Goal: Task Accomplishment & Management: Complete application form

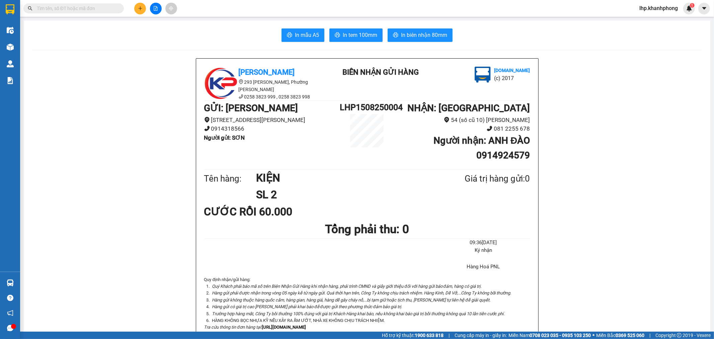
click at [86, 9] on input "text" at bounding box center [76, 8] width 79 height 7
click at [108, 8] on input "text" at bounding box center [76, 8] width 79 height 7
click at [71, 12] on input "text" at bounding box center [76, 8] width 79 height 7
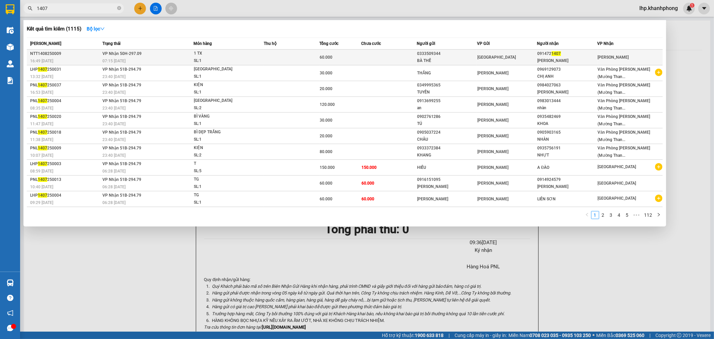
type input "1407"
click at [338, 61] on td "60.000" at bounding box center [340, 58] width 42 height 16
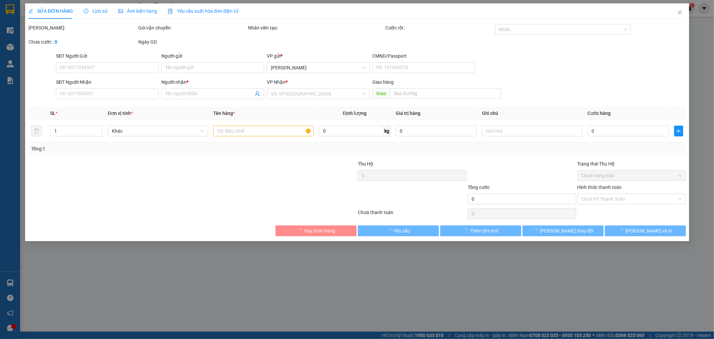
type input "0333509344"
type input "BÀ THẾ"
type input "0914721407"
type input "[PERSON_NAME]"
type input "60.000"
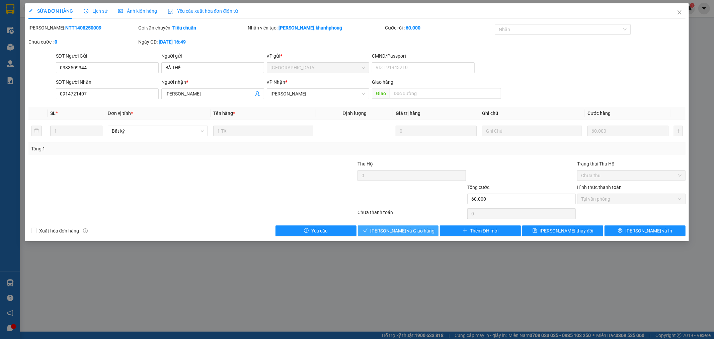
click at [395, 230] on span "[PERSON_NAME] và Giao hàng" at bounding box center [403, 230] width 64 height 7
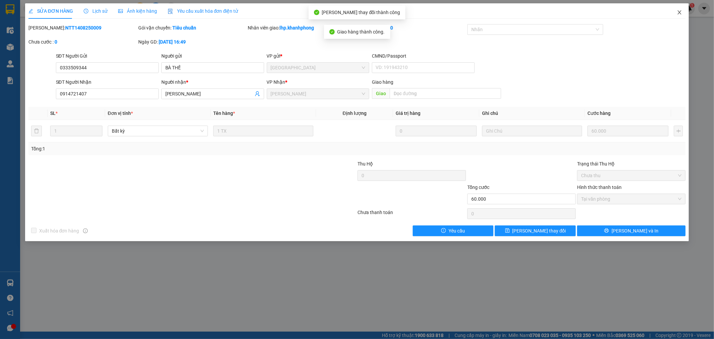
click at [681, 14] on icon "close" at bounding box center [680, 12] width 4 height 4
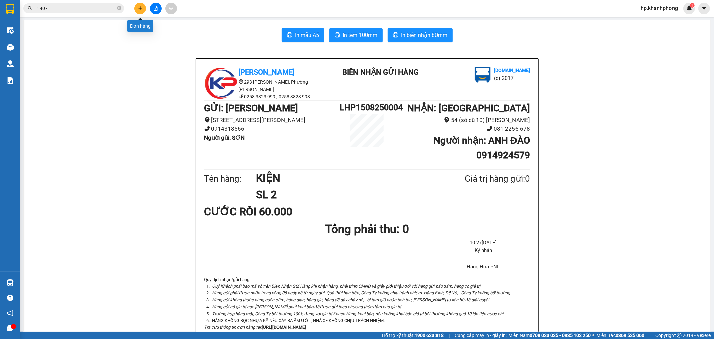
click at [145, 8] on button at bounding box center [140, 9] width 12 height 12
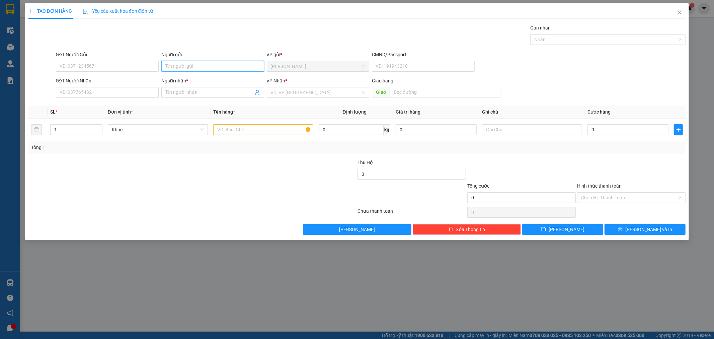
click at [189, 64] on input "Người gửi" at bounding box center [212, 66] width 103 height 11
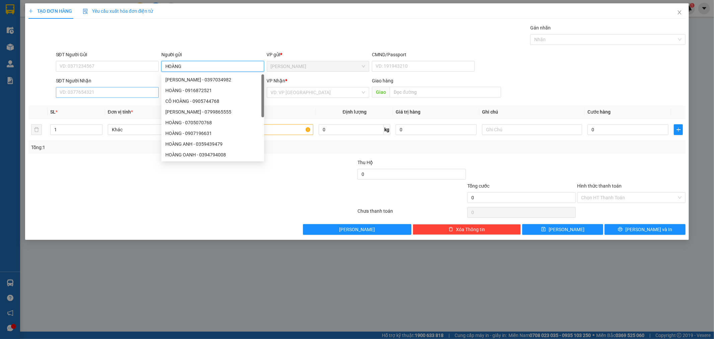
type input "HOÀNG"
click at [107, 96] on input "SĐT Người Nhận" at bounding box center [107, 92] width 103 height 11
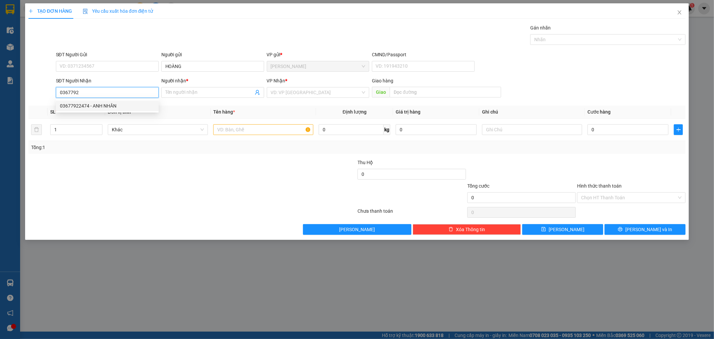
click at [100, 105] on div "03677922474 - ANH NHÂN" at bounding box center [107, 105] width 95 height 7
type input "03677922474"
type input "ANH NHÂN"
type input "03677922474"
click at [246, 129] on input "text" at bounding box center [263, 129] width 100 height 11
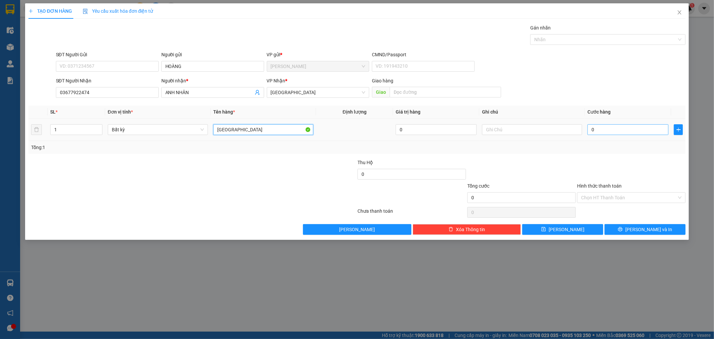
type input "[GEOGRAPHIC_DATA]"
click at [633, 133] on input "0" at bounding box center [628, 129] width 81 height 11
type input "3"
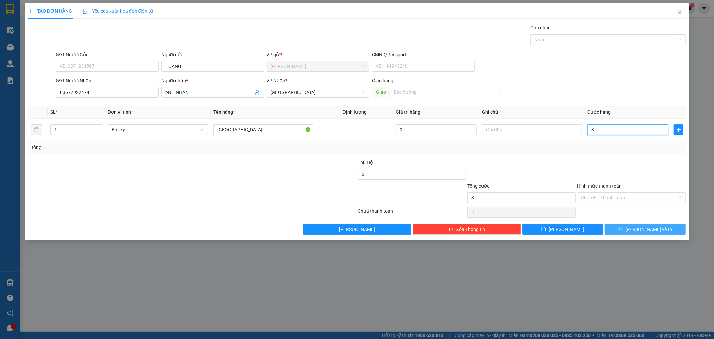
type input "30"
type input "30.000"
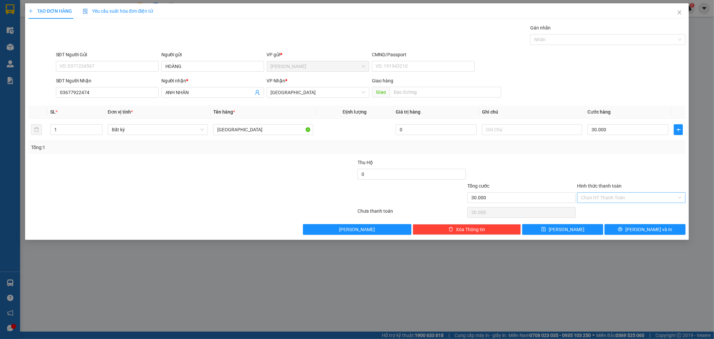
click at [634, 196] on input "Hình thức thanh toán" at bounding box center [629, 198] width 96 height 10
click at [617, 211] on div "Tại văn phòng" at bounding box center [632, 210] width 100 height 7
type input "0"
click at [537, 127] on input "text" at bounding box center [532, 129] width 100 height 11
type input "GTN 41 DỊNH CƯ"
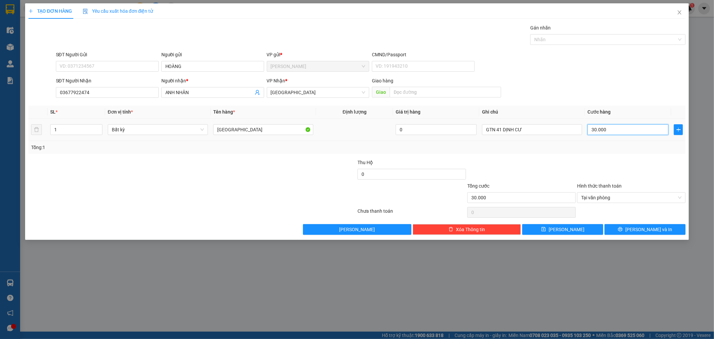
click at [638, 130] on input "30.000" at bounding box center [628, 129] width 81 height 11
type input "8"
type input "80"
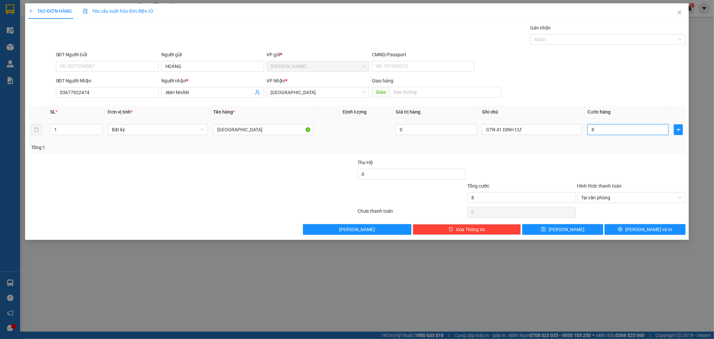
type input "80"
type input "80.000"
click at [621, 152] on div "Tổng: 1" at bounding box center [357, 147] width 658 height 13
click at [619, 198] on span "Tại văn phòng" at bounding box center [631, 198] width 100 height 10
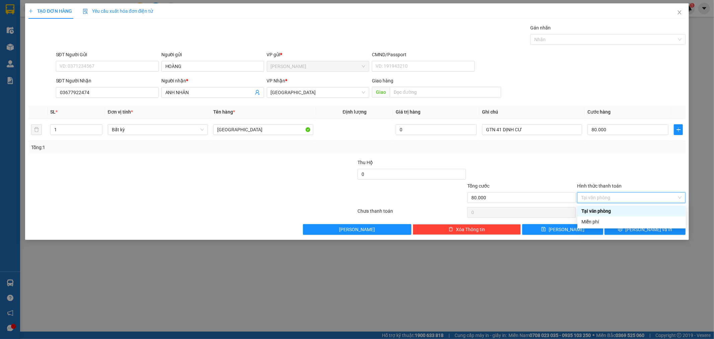
click at [619, 213] on div "Tại văn phòng" at bounding box center [632, 210] width 100 height 7
click at [651, 228] on span "[PERSON_NAME] và In" at bounding box center [649, 229] width 47 height 7
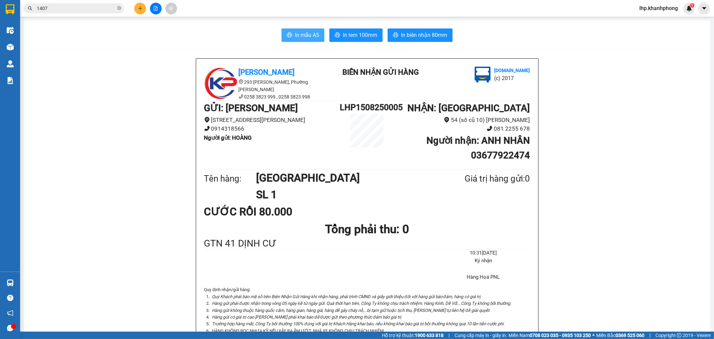
click at [302, 34] on span "In mẫu A5" at bounding box center [307, 35] width 24 height 8
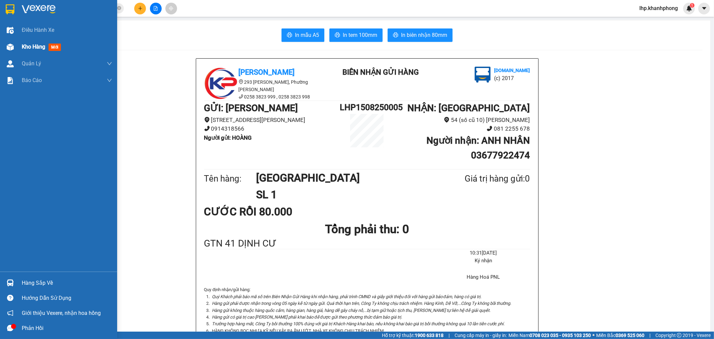
click at [30, 48] on span "Kho hàng" at bounding box center [33, 47] width 23 height 6
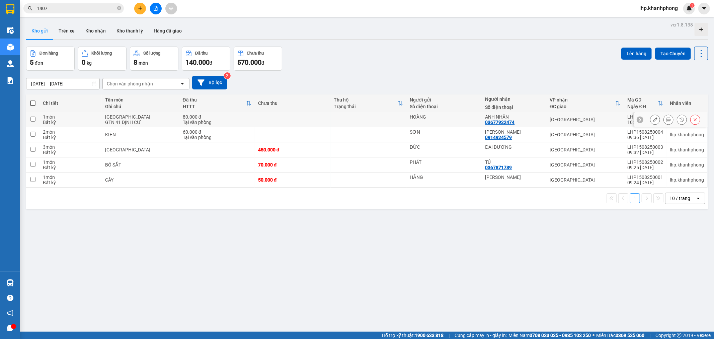
click at [654, 119] on button at bounding box center [655, 120] width 9 height 12
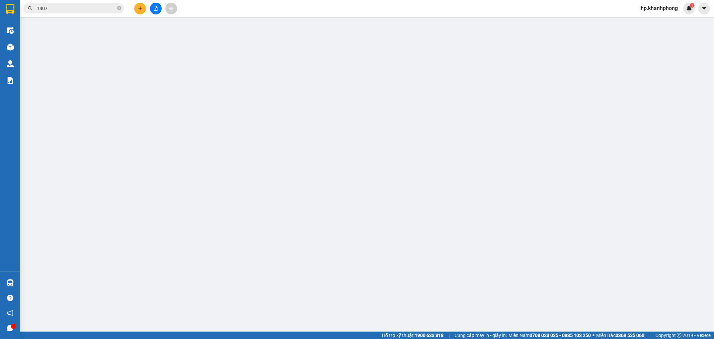
type input "HOÀNG"
type input "03677922474"
type input "ANH NHÂN"
type input "80.000"
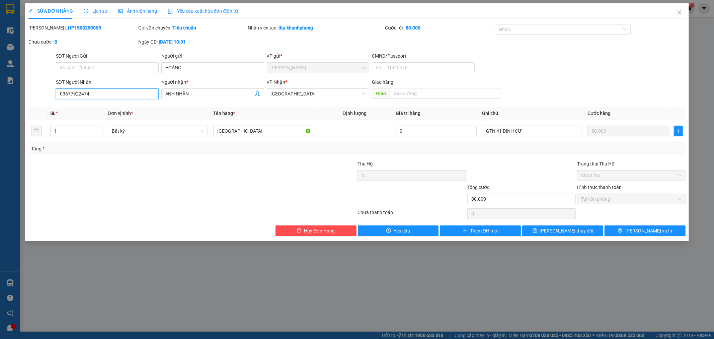
click at [80, 93] on input "03677922474" at bounding box center [107, 93] width 103 height 11
type input "0367792474"
click at [644, 232] on span "[PERSON_NAME] và In" at bounding box center [649, 230] width 47 height 7
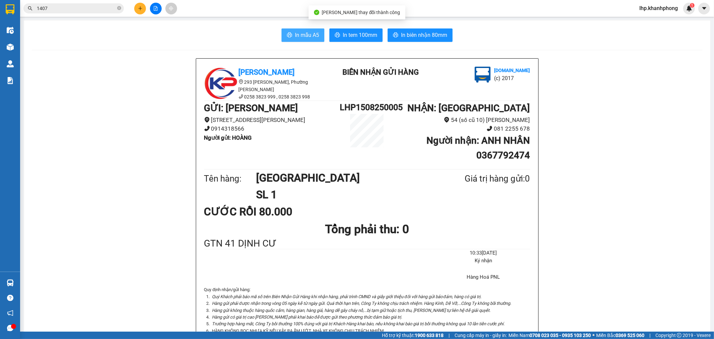
click at [295, 35] on span "In mẫu A5" at bounding box center [307, 35] width 24 height 8
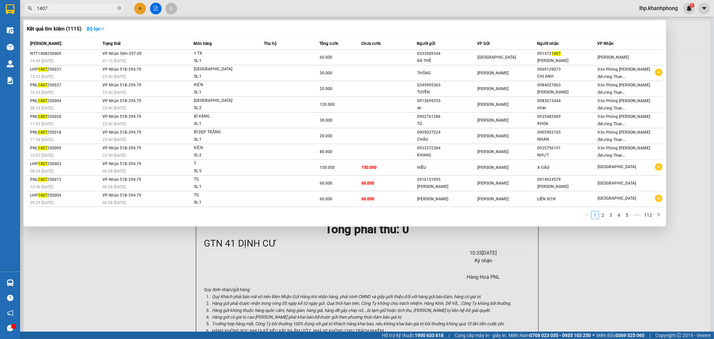
click at [102, 10] on input "1407" at bounding box center [76, 8] width 79 height 7
click at [100, 10] on input "1407" at bounding box center [76, 8] width 79 height 7
click at [96, 11] on input "1407" at bounding box center [76, 8] width 79 height 7
click at [95, 11] on input "1407" at bounding box center [76, 8] width 79 height 7
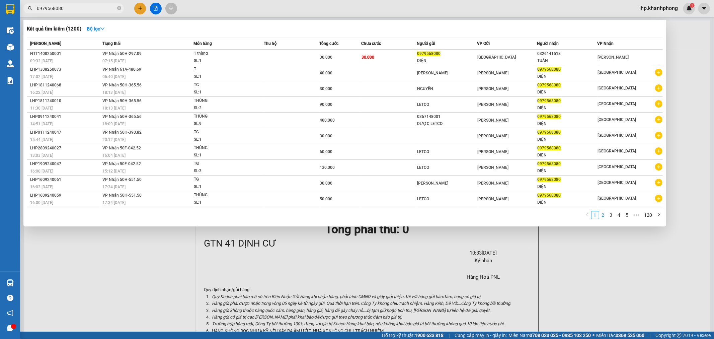
click at [605, 218] on link "2" at bounding box center [603, 214] width 7 height 7
click at [598, 216] on link "1" at bounding box center [595, 214] width 7 height 7
click at [88, 7] on input "0979568080" at bounding box center [76, 8] width 79 height 7
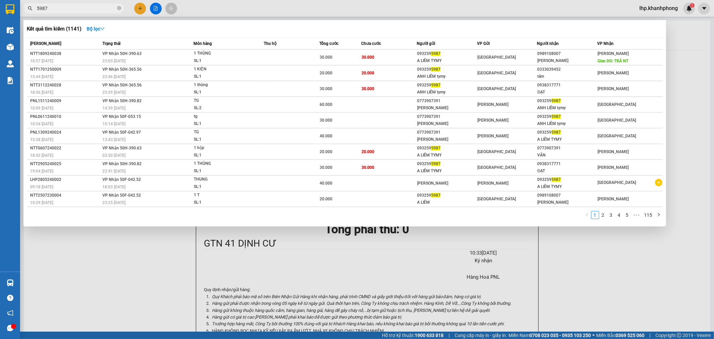
click at [37, 10] on input "5987" at bounding box center [76, 8] width 79 height 7
type input "0932595987"
click at [603, 216] on link "2" at bounding box center [603, 214] width 7 height 7
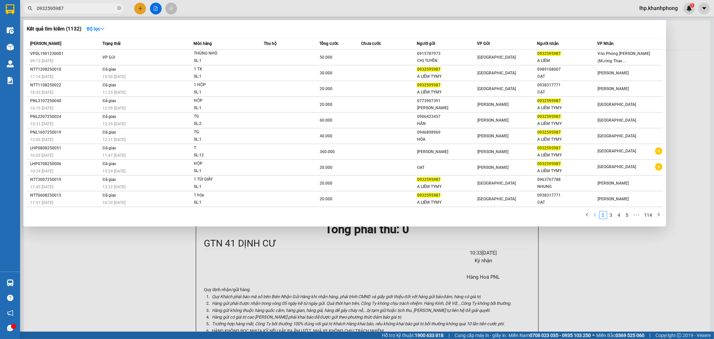
click at [598, 215] on link "1" at bounding box center [595, 214] width 7 height 7
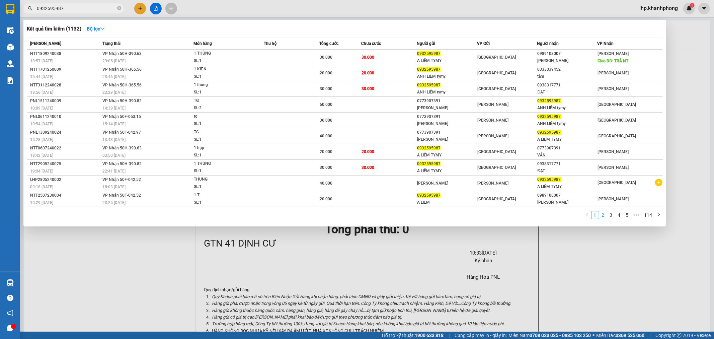
click at [605, 218] on link "2" at bounding box center [603, 214] width 7 height 7
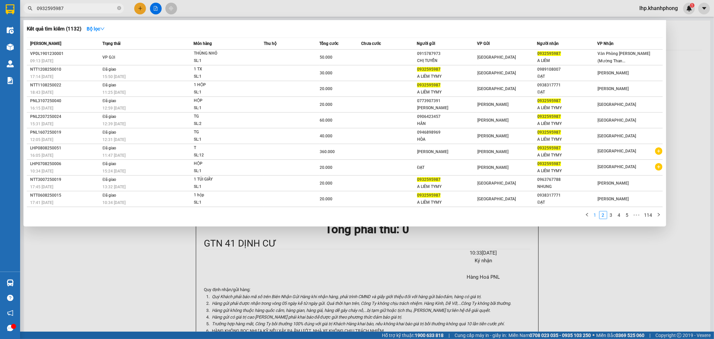
click at [598, 219] on link "1" at bounding box center [595, 214] width 7 height 7
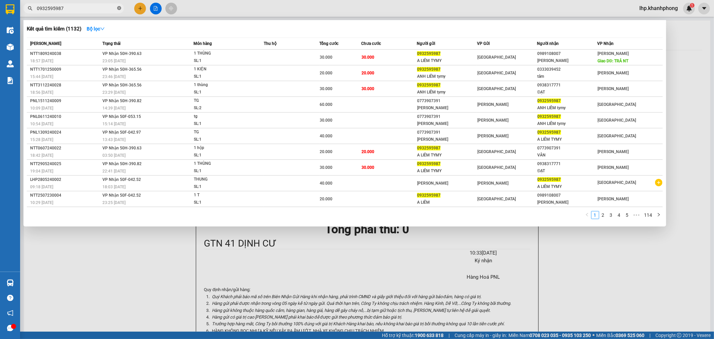
click at [120, 7] on icon "close-circle" at bounding box center [119, 8] width 4 height 4
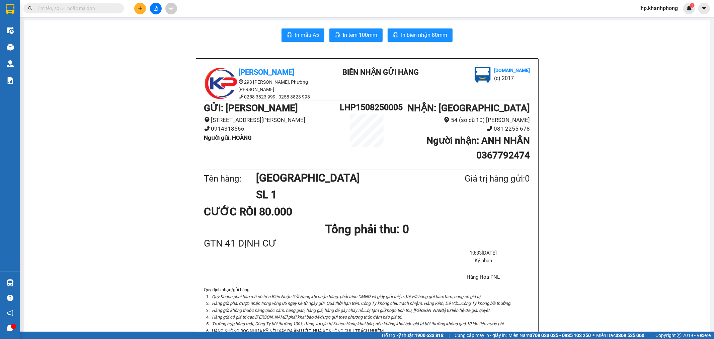
click at [71, 9] on input "text" at bounding box center [76, 8] width 79 height 7
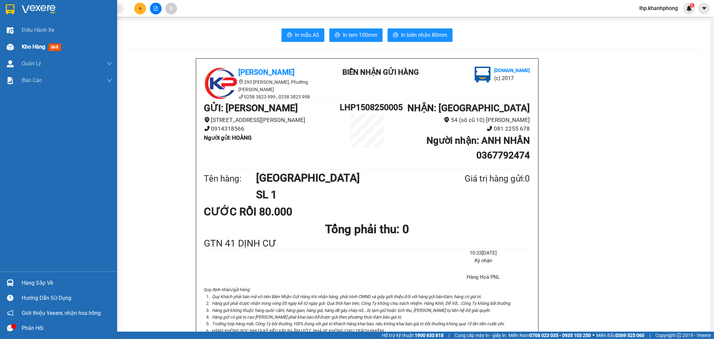
click at [32, 48] on span "Kho hàng" at bounding box center [33, 47] width 23 height 6
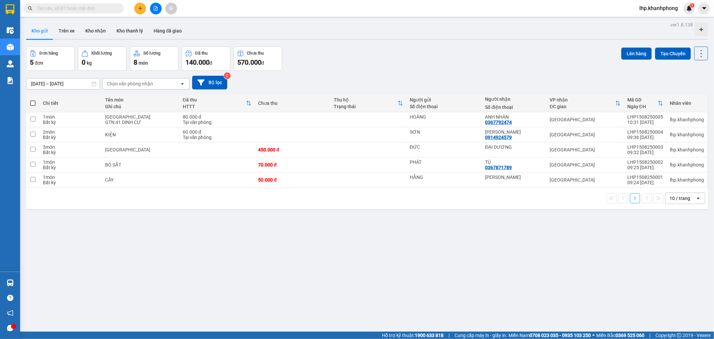
click at [86, 7] on input "text" at bounding box center [76, 8] width 79 height 7
click at [109, 8] on input "text" at bounding box center [76, 8] width 79 height 7
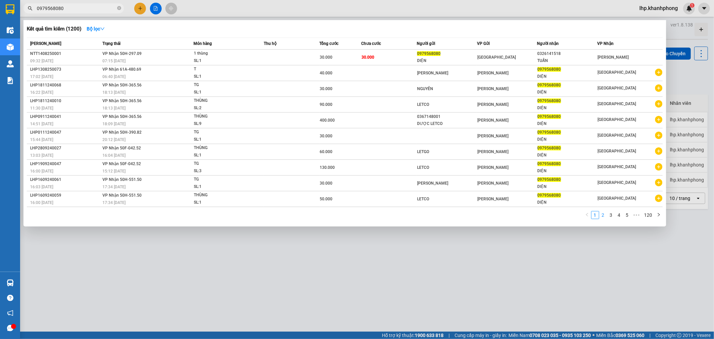
type input "0979568080"
click at [603, 216] on link "2" at bounding box center [603, 214] width 7 height 7
click at [614, 216] on link "3" at bounding box center [611, 214] width 7 height 7
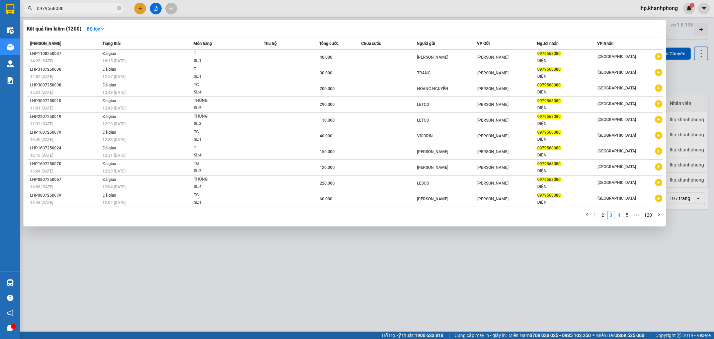
click at [621, 217] on link "4" at bounding box center [619, 214] width 7 height 7
click at [593, 218] on link "2" at bounding box center [595, 214] width 7 height 7
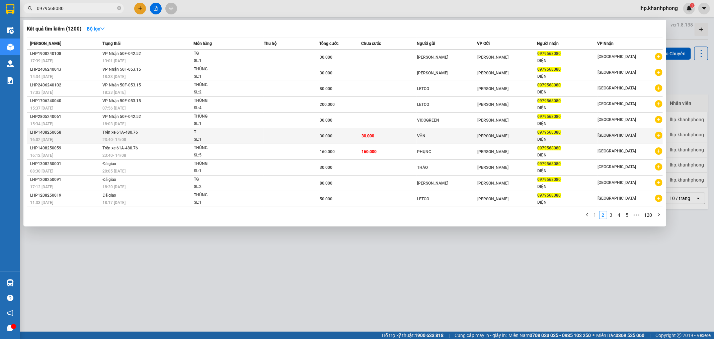
click at [189, 133] on td "Trên xe 61A-480.76 23:40 [DATE]" at bounding box center [147, 136] width 93 height 16
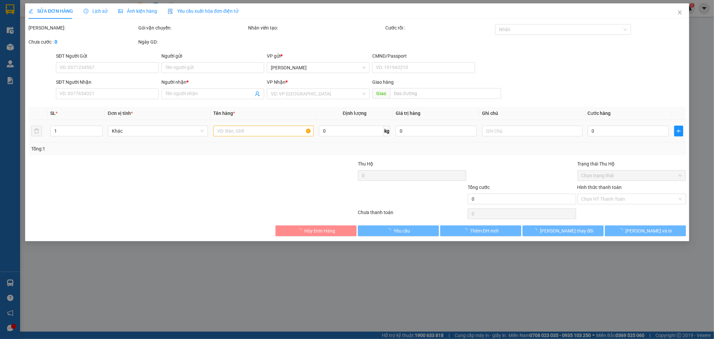
type input "VĂN"
type input "0979568080"
type input "DIỆN"
type input "30.000"
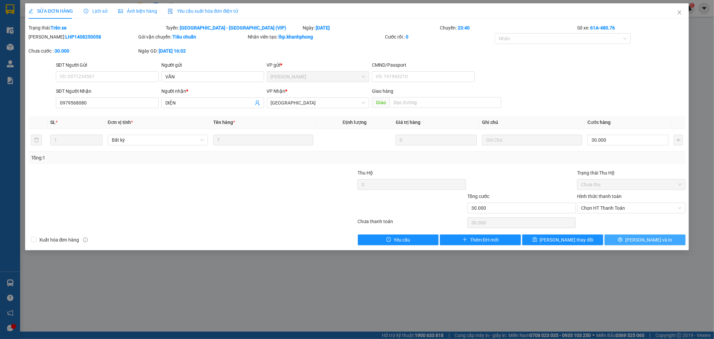
click at [642, 239] on span "[PERSON_NAME] và In" at bounding box center [649, 239] width 47 height 7
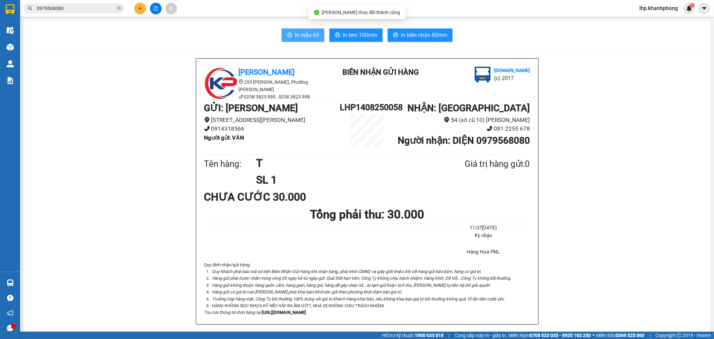
click at [300, 36] on span "In mẫu A5" at bounding box center [307, 35] width 24 height 8
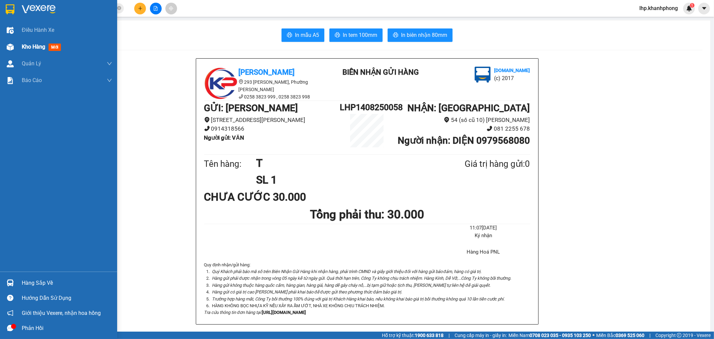
drag, startPoint x: 31, startPoint y: 46, endPoint x: 112, endPoint y: 44, distance: 80.7
click at [31, 46] on span "Kho hàng" at bounding box center [33, 47] width 23 height 6
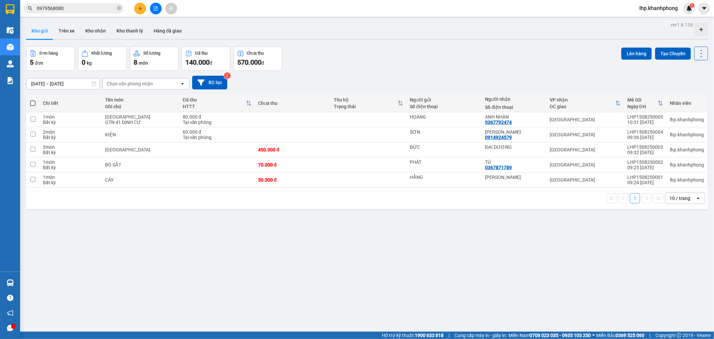
click at [83, 1] on div "Kết quả tìm kiếm ( 1200 ) Bộ lọc Mã ĐH Trạng thái Món hàng Thu hộ Tổng cước Chư…" at bounding box center [357, 8] width 714 height 17
click at [92, 5] on input "0979568080" at bounding box center [76, 8] width 79 height 7
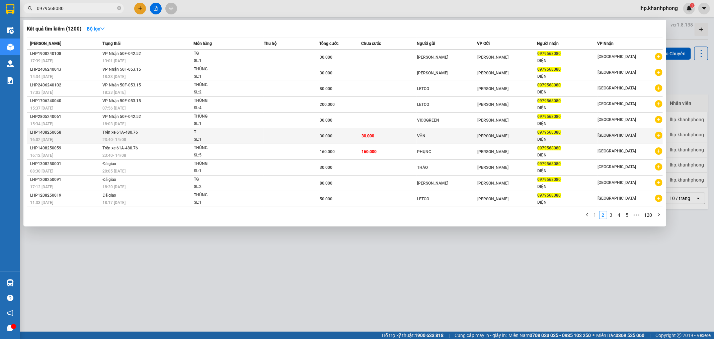
click at [85, 141] on div "16:02 [DATE]" at bounding box center [65, 139] width 70 height 7
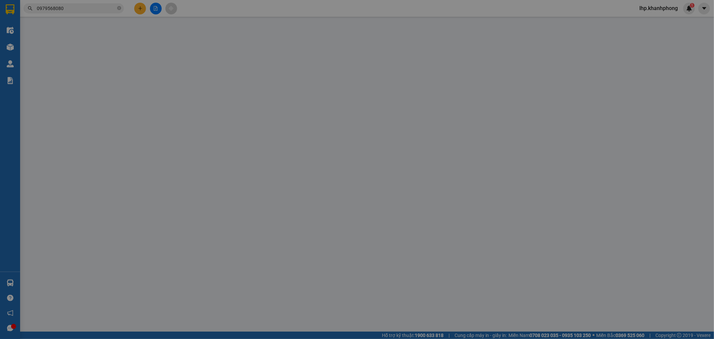
type input "VĂN"
type input "0979568080"
type input "DIỆN"
type input "30.000"
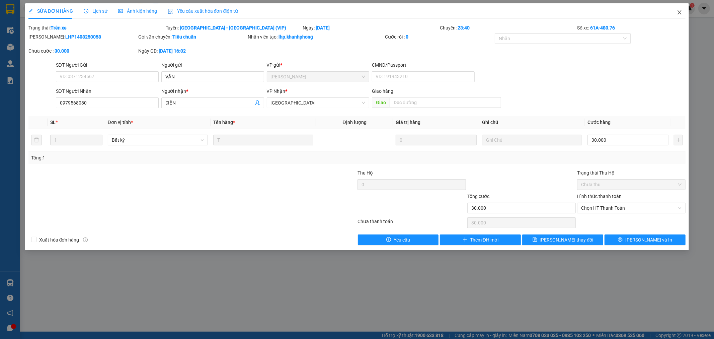
click at [678, 13] on icon "close" at bounding box center [679, 12] width 5 height 5
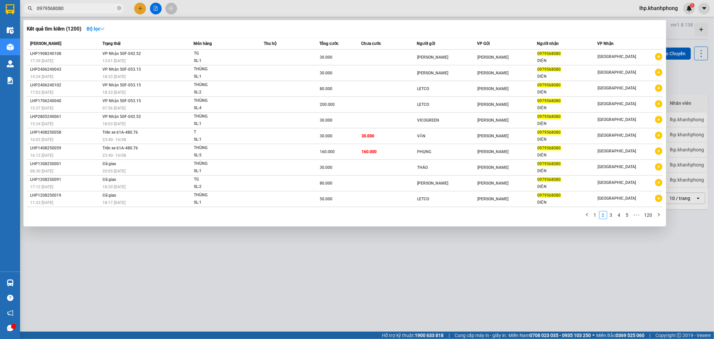
click at [91, 6] on input "0979568080" at bounding box center [76, 8] width 79 height 7
click at [85, 11] on input "0979568080" at bounding box center [76, 8] width 79 height 7
click at [409, 169] on td at bounding box center [389, 168] width 56 height 16
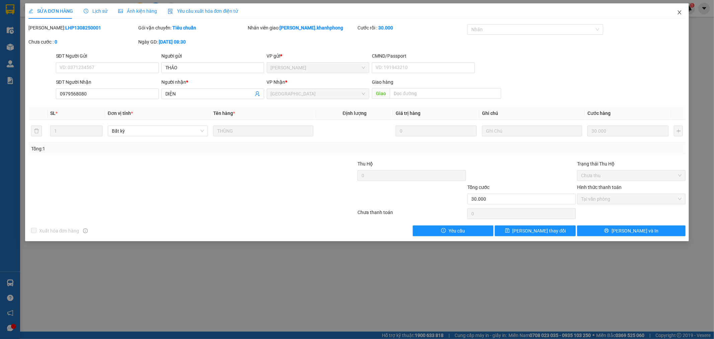
click at [678, 14] on icon "close" at bounding box center [679, 12] width 5 height 5
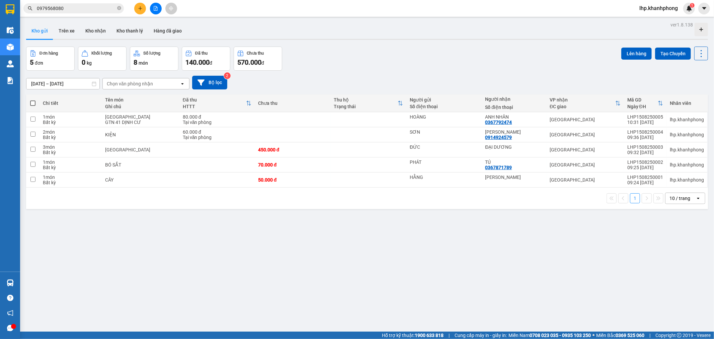
click at [89, 8] on input "0979568080" at bounding box center [76, 8] width 79 height 7
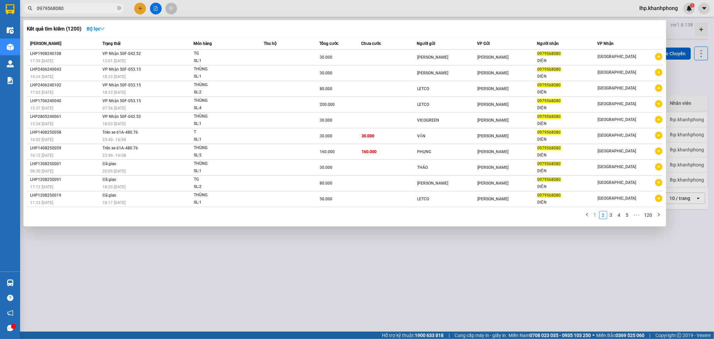
click at [597, 215] on link "1" at bounding box center [595, 214] width 7 height 7
click at [433, 275] on div at bounding box center [357, 169] width 714 height 339
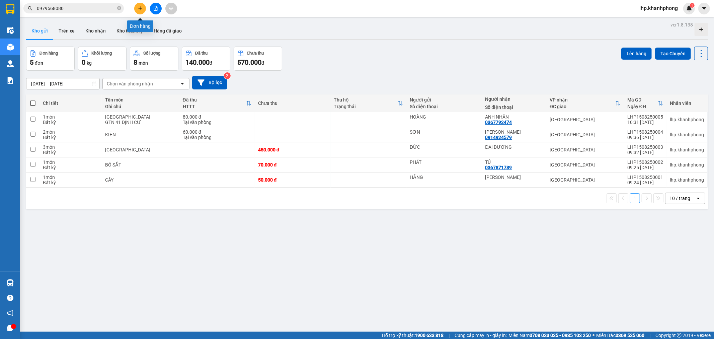
click at [142, 9] on icon "plus" at bounding box center [140, 8] width 5 height 5
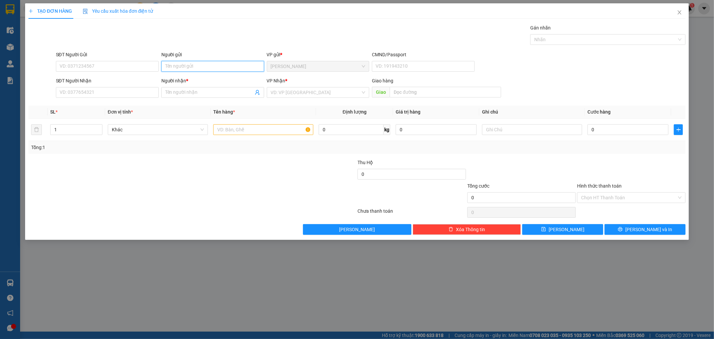
click at [196, 68] on input "Người gửi" at bounding box center [212, 66] width 103 height 11
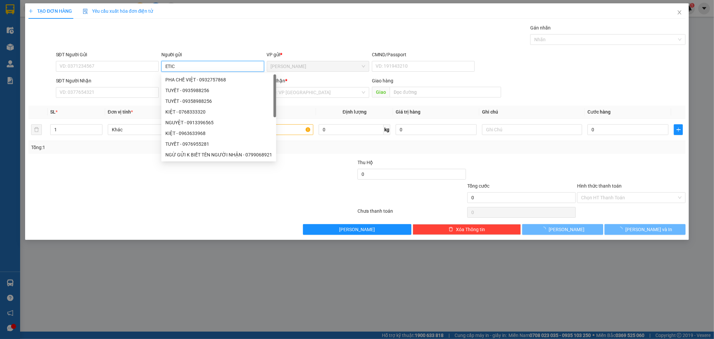
type input "ETICO"
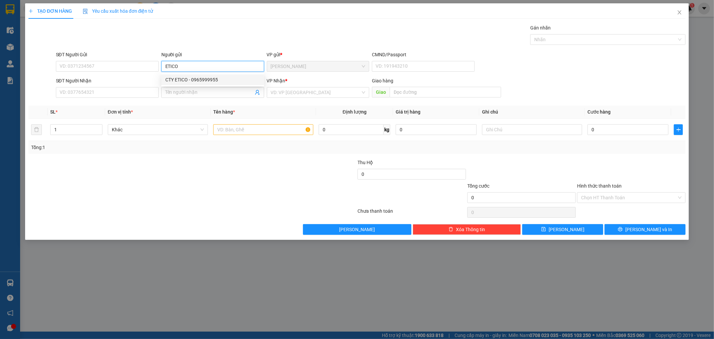
click at [183, 80] on div "CTY ETICO - 0965999955" at bounding box center [212, 79] width 95 height 7
type input "0965999955"
type input "CTY ETICO"
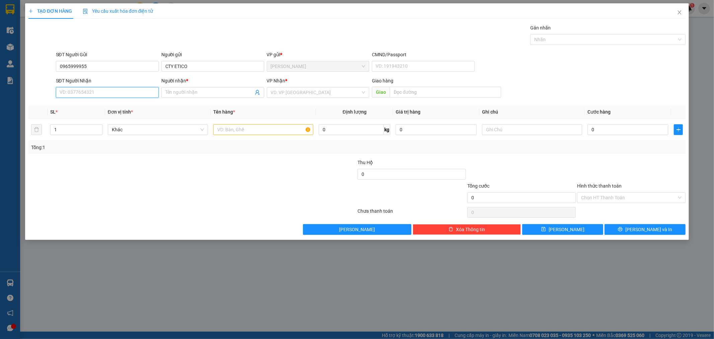
click at [125, 94] on input "SĐT Người Nhận" at bounding box center [107, 92] width 103 height 11
click at [99, 117] on div "0902594300 - DS THỦY" at bounding box center [107, 116] width 95 height 7
type input "0902594300"
type input "DS THỦY"
type input "0902594300"
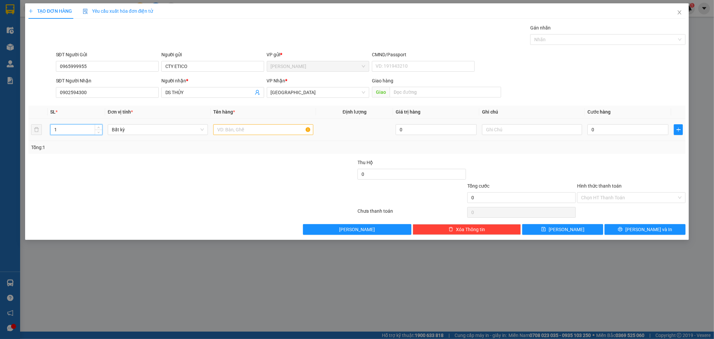
click at [79, 129] on input "1" at bounding box center [77, 130] width 52 height 10
type input "9"
click at [253, 128] on input "text" at bounding box center [263, 129] width 100 height 11
type input "THÙNG"
click at [518, 127] on input "text" at bounding box center [532, 129] width 100 height 11
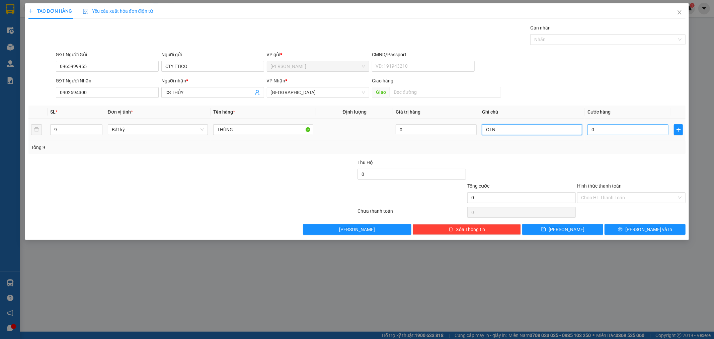
type input "GTN"
click at [657, 129] on input "0" at bounding box center [628, 129] width 81 height 11
type input "0"
click at [554, 133] on input "GTN" at bounding box center [532, 129] width 100 height 11
click at [620, 132] on input "0" at bounding box center [628, 129] width 81 height 11
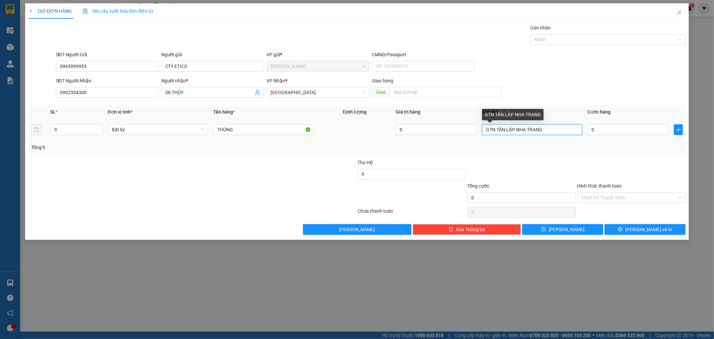
click at [545, 126] on input "GTN TÂN LẬP NHA TRANG" at bounding box center [532, 129] width 100 height 11
click at [547, 129] on input "GTN TÂN LẬP NHA TRANG" at bounding box center [532, 129] width 100 height 11
type input "GTN 122 BẠCH ĐẰNG TÂN LẬP"
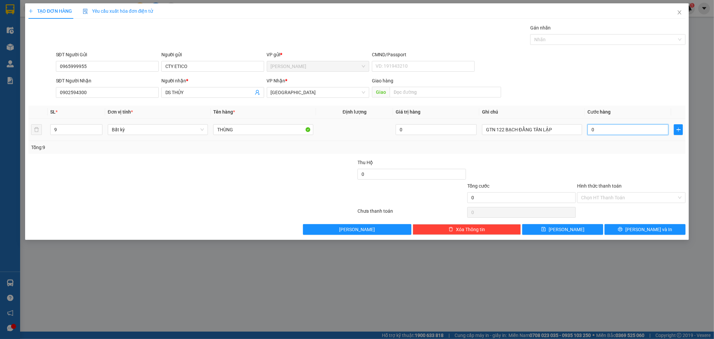
click at [637, 132] on input "0" at bounding box center [628, 129] width 81 height 11
type input "1"
type input "10"
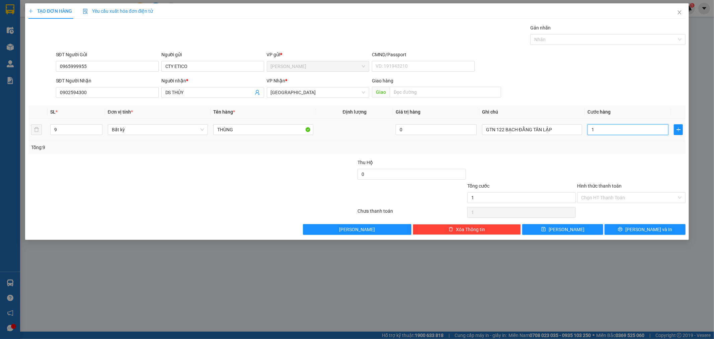
type input "10"
type input "100"
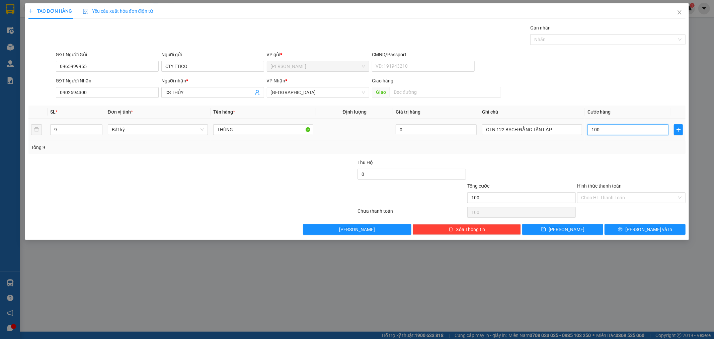
type input "1.000"
type input "1.000.000"
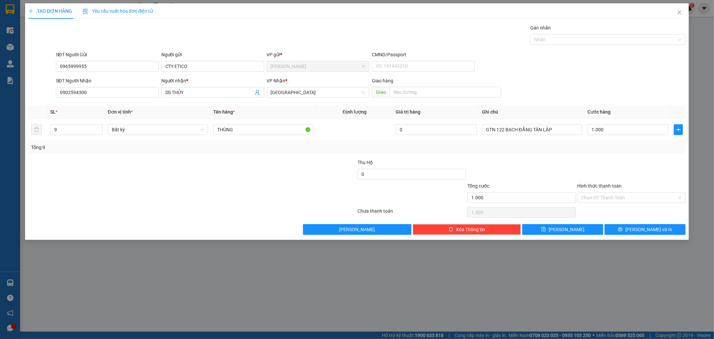
type input "1.000.000"
click at [624, 134] on input "1.000.000" at bounding box center [628, 129] width 81 height 11
click at [626, 133] on input "1.000.000" at bounding box center [628, 129] width 81 height 11
click at [626, 134] on input "1.000.000" at bounding box center [628, 129] width 81 height 11
click at [626, 133] on input "1.000.000" at bounding box center [628, 129] width 81 height 11
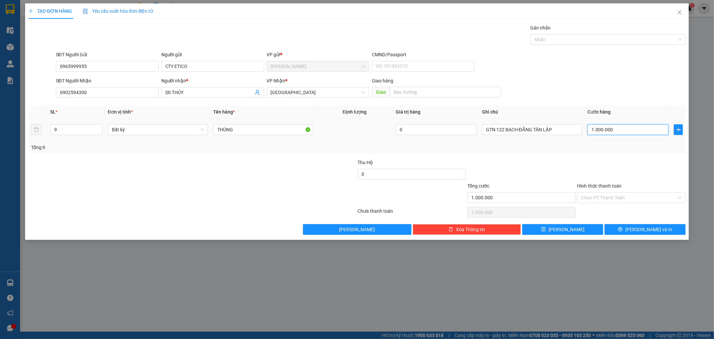
click at [625, 131] on input "1.000.000" at bounding box center [628, 129] width 81 height 11
type input "5"
type input "50"
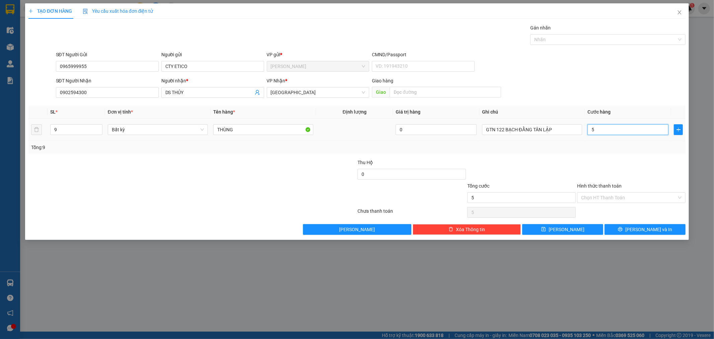
type input "50"
type input "500"
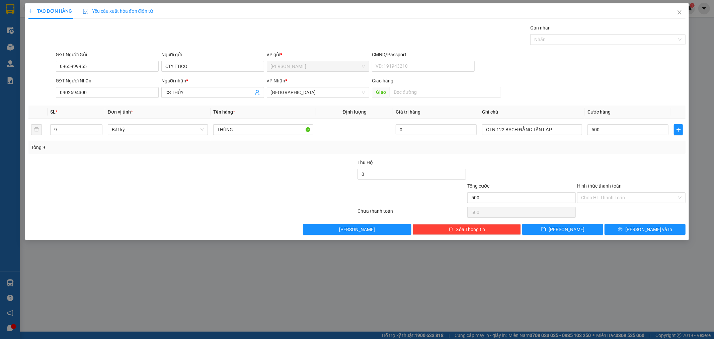
type input "500.000"
click at [619, 156] on div "Transit Pickup Surcharge Ids Transit Deliver Surcharge Ids Transit Deliver Surc…" at bounding box center [357, 129] width 658 height 211
click at [611, 198] on input "Hình thức thanh toán" at bounding box center [629, 198] width 96 height 10
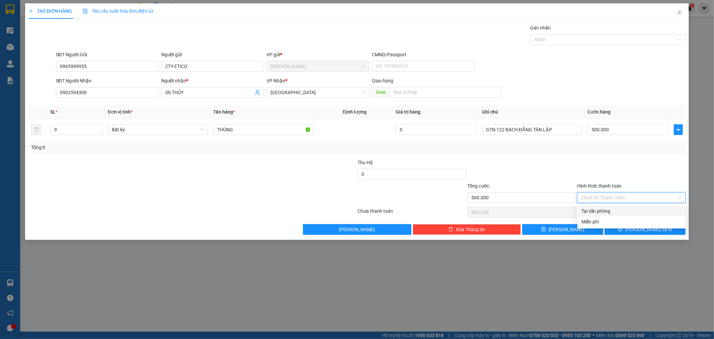
click at [611, 209] on div "Tại văn phòng" at bounding box center [632, 210] width 100 height 7
type input "0"
click at [648, 231] on span "[PERSON_NAME] và In" at bounding box center [649, 229] width 47 height 7
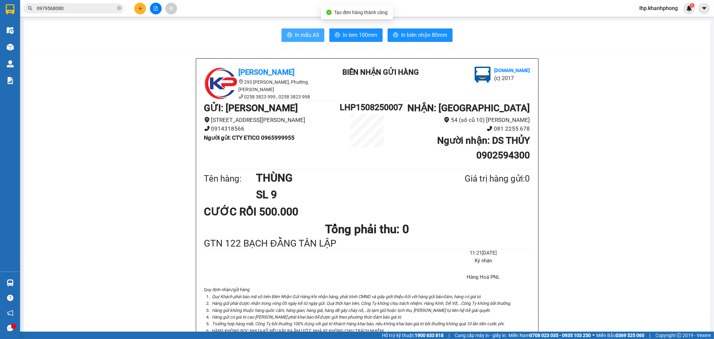
click at [307, 34] on span "In mẫu A5" at bounding box center [307, 35] width 24 height 8
click at [140, 6] on icon "plus" at bounding box center [140, 8] width 5 height 5
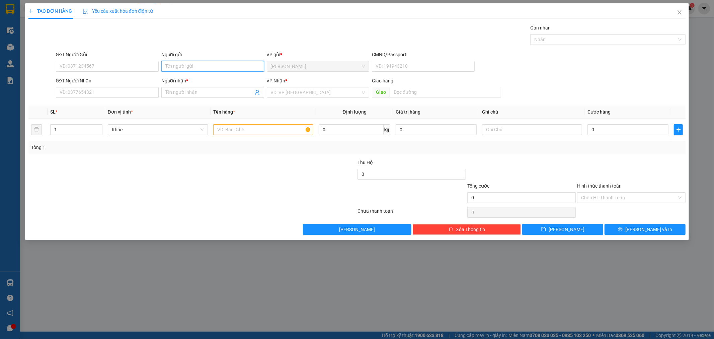
click at [207, 67] on input "Người gửi" at bounding box center [212, 66] width 103 height 11
type input "DI SINH"
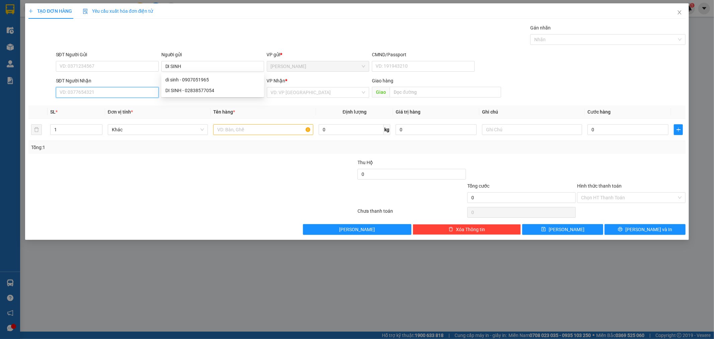
click at [139, 93] on input "SĐT Người Nhận" at bounding box center [107, 92] width 103 height 11
click at [198, 94] on input "Người nhận *" at bounding box center [209, 92] width 88 height 7
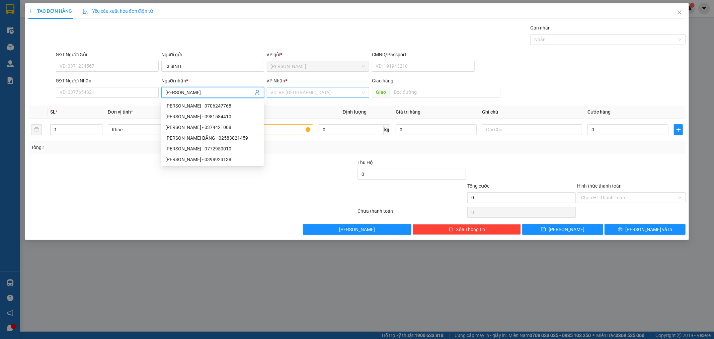
type input "[PERSON_NAME]"
click at [310, 92] on input "search" at bounding box center [316, 92] width 90 height 10
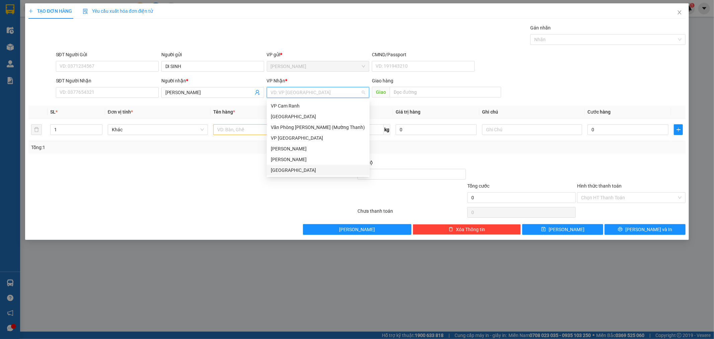
drag, startPoint x: 287, startPoint y: 170, endPoint x: 285, endPoint y: 165, distance: 4.8
click at [286, 170] on div "[GEOGRAPHIC_DATA]" at bounding box center [318, 169] width 95 height 7
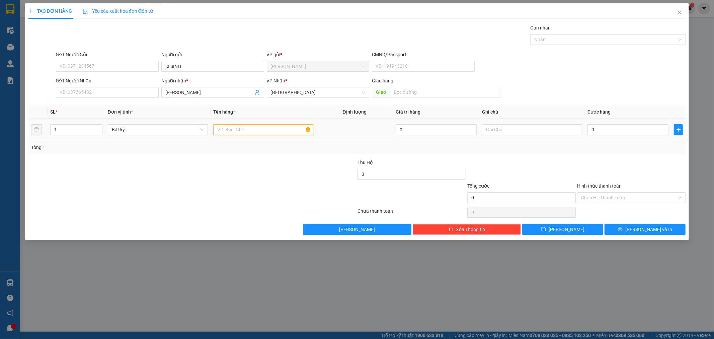
click at [237, 128] on input "text" at bounding box center [263, 129] width 100 height 11
type input "BAO"
drag, startPoint x: 644, startPoint y: 132, endPoint x: 642, endPoint y: 129, distance: 3.6
click at [644, 131] on input "0" at bounding box center [628, 129] width 81 height 11
type input "8"
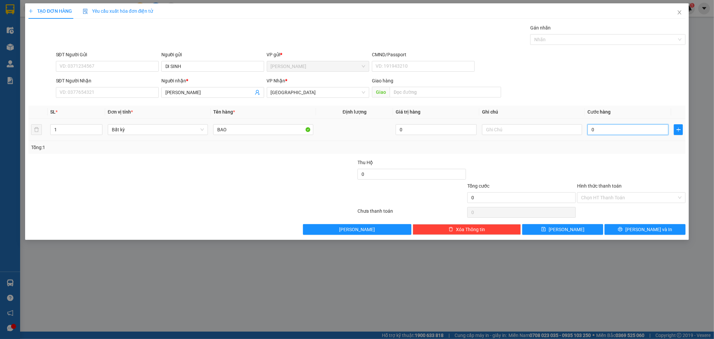
type input "8"
type input "80"
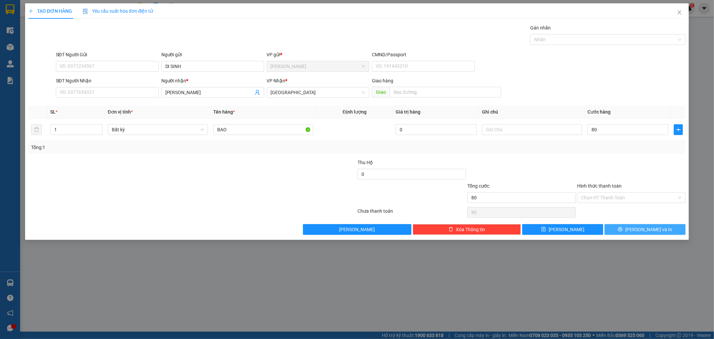
type input "80.000"
click at [623, 232] on span "printer" at bounding box center [620, 229] width 5 height 5
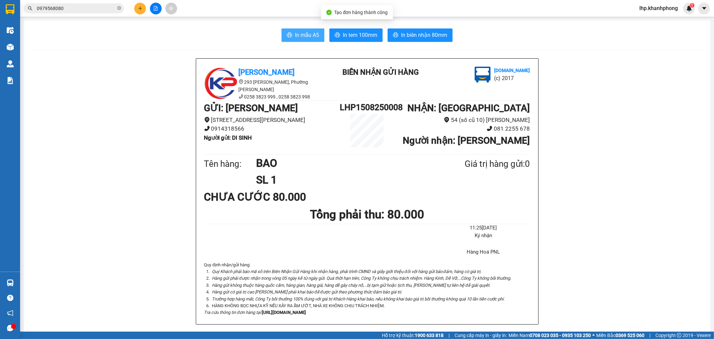
click at [295, 36] on span "In mẫu A5" at bounding box center [307, 35] width 24 height 8
click at [142, 7] on icon "plus" at bounding box center [140, 8] width 5 height 5
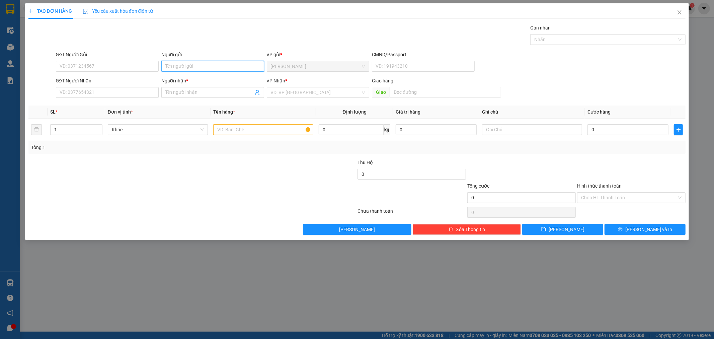
click at [219, 68] on input "Người gửi" at bounding box center [212, 66] width 103 height 11
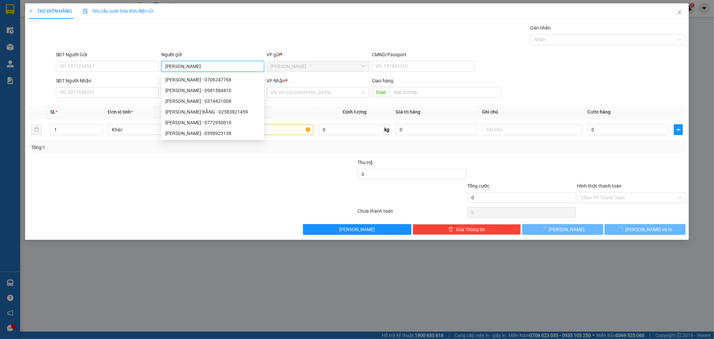
type input "[PERSON_NAME]"
click at [224, 39] on div "Gói vận chuyển * Tiêu chuẩn Gán nhãn Nhãn" at bounding box center [371, 35] width 633 height 23
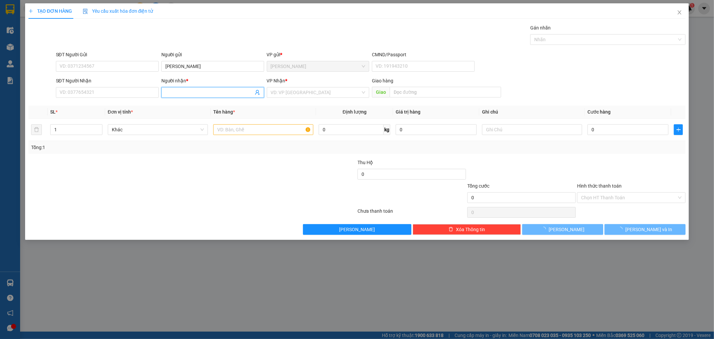
click at [218, 89] on input "Người nhận *" at bounding box center [209, 92] width 88 height 7
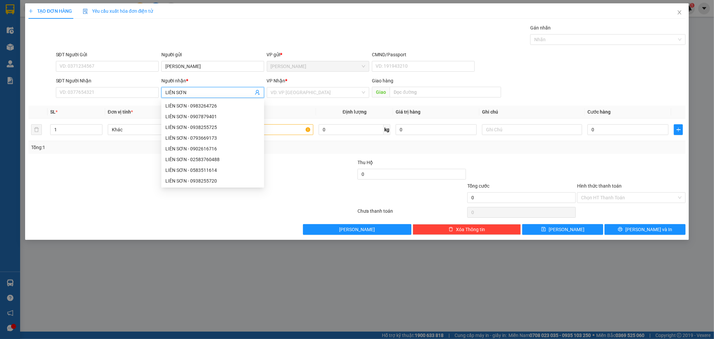
type input "LIÊN SƠN"
click at [250, 46] on div "Gói vận chuyển * Tiêu chuẩn Gán nhãn Nhãn" at bounding box center [371, 35] width 633 height 23
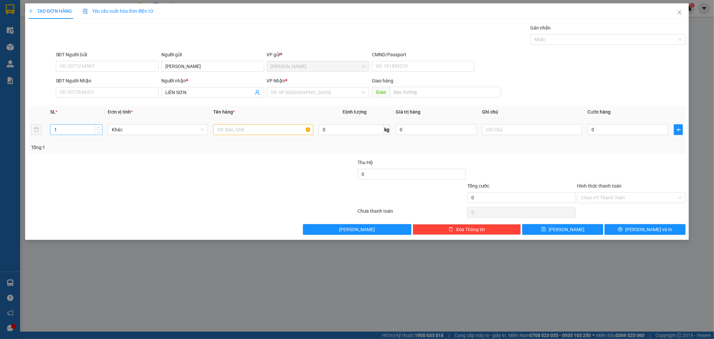
click at [79, 130] on input "1" at bounding box center [77, 130] width 52 height 10
click at [85, 129] on input "18" at bounding box center [77, 130] width 52 height 10
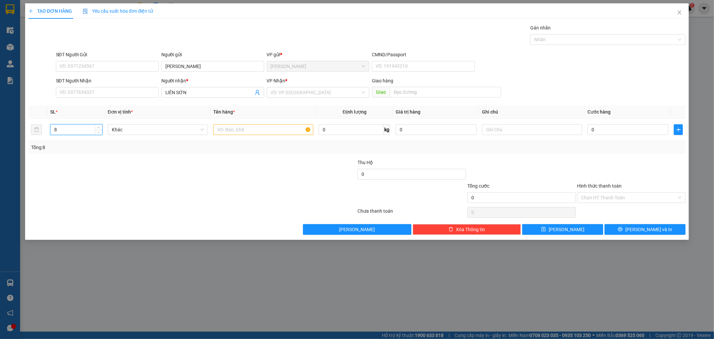
type input "8"
click at [207, 168] on div at bounding box center [138, 170] width 220 height 23
click at [631, 131] on input "0" at bounding box center [628, 129] width 81 height 11
drag, startPoint x: 326, startPoint y: 315, endPoint x: 312, endPoint y: 293, distance: 25.5
click at [326, 315] on div "TẠO ĐƠN HÀNG Yêu cầu xuất hóa đơn điện tử Transit Pickup Surcharge Ids Transit …" at bounding box center [357, 169] width 714 height 339
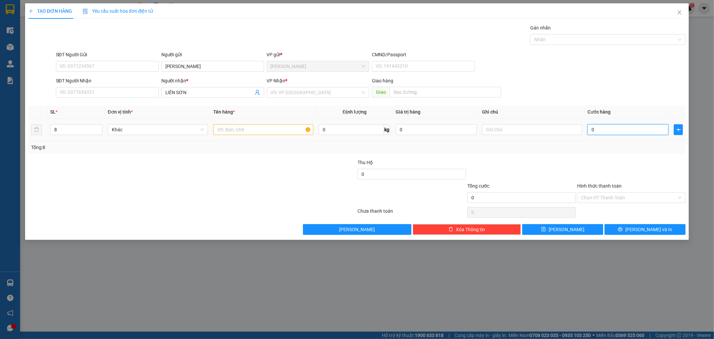
click at [648, 132] on input "0" at bounding box center [628, 129] width 81 height 11
type input "3"
type input "32"
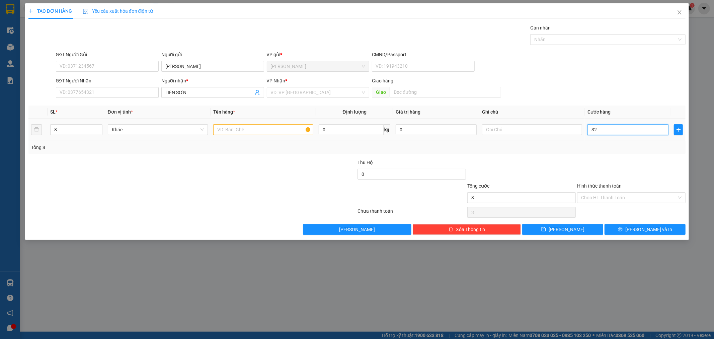
type input "32"
type input "320"
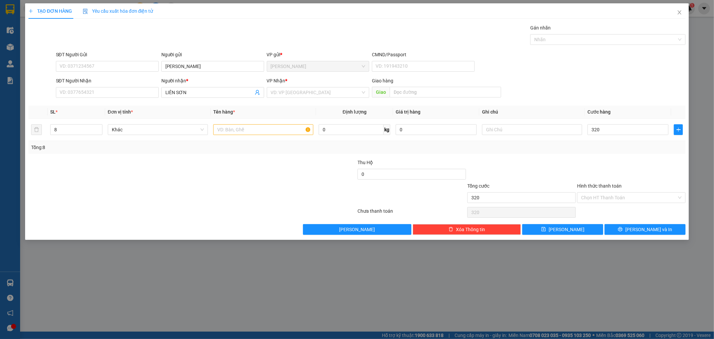
type input "320.000"
click at [644, 87] on div "SĐT Người Nhận VD: 0377654321 Người nhận * LIÊN SƠN VP Nhận * VD: VP Sài Gòn Gi…" at bounding box center [371, 88] width 633 height 23
click at [650, 230] on span "[PERSON_NAME] và In" at bounding box center [649, 229] width 47 height 7
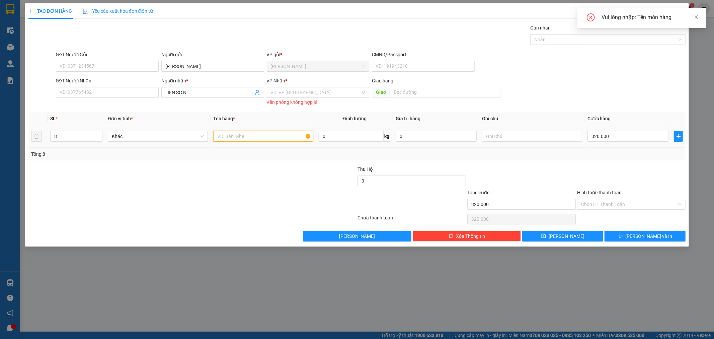
click at [273, 133] on input "text" at bounding box center [263, 136] width 100 height 11
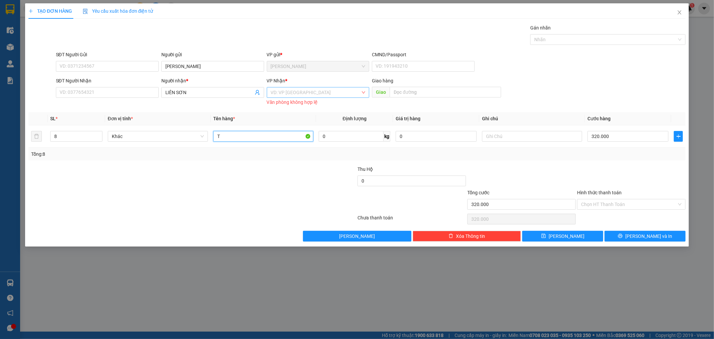
type input "T"
click at [350, 91] on input "search" at bounding box center [316, 92] width 90 height 10
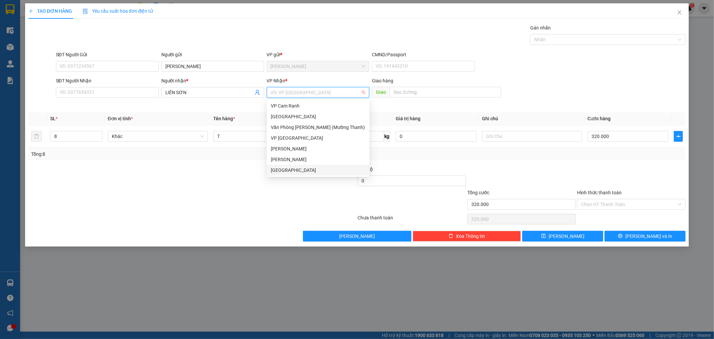
click at [334, 170] on div "[GEOGRAPHIC_DATA]" at bounding box center [318, 169] width 95 height 7
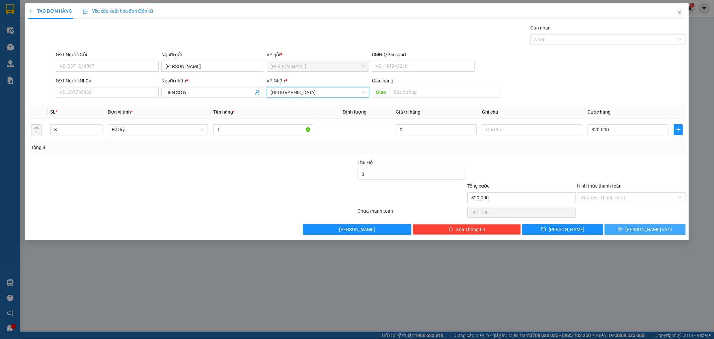
click at [623, 228] on icon "printer" at bounding box center [621, 229] width 4 height 4
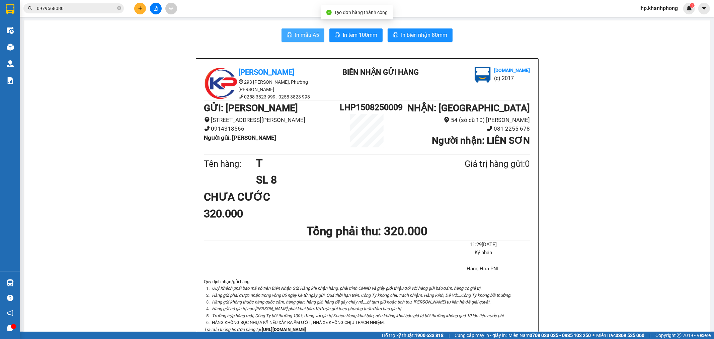
drag, startPoint x: 304, startPoint y: 37, endPoint x: 302, endPoint y: 42, distance: 5.0
click at [304, 38] on span "In mẫu A5" at bounding box center [307, 35] width 24 height 8
click at [142, 10] on icon "plus" at bounding box center [140, 8] width 5 height 5
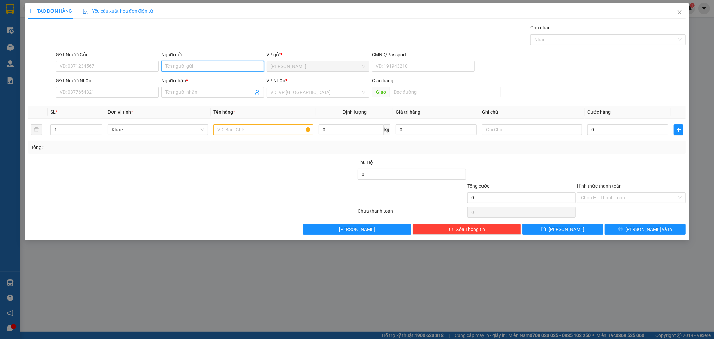
click at [205, 63] on input "Người gửi" at bounding box center [212, 66] width 103 height 11
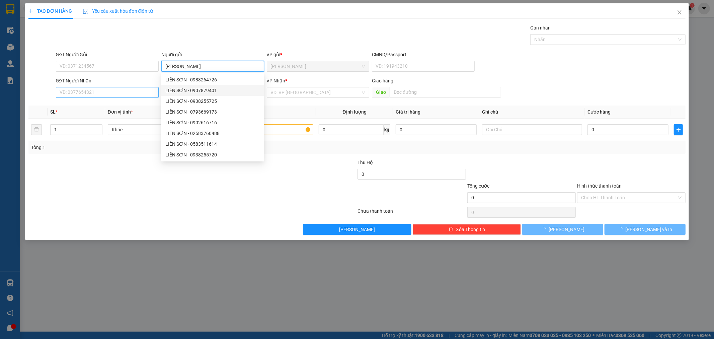
type input "[PERSON_NAME]"
click at [126, 91] on input "SĐT Người Nhận" at bounding box center [107, 92] width 103 height 11
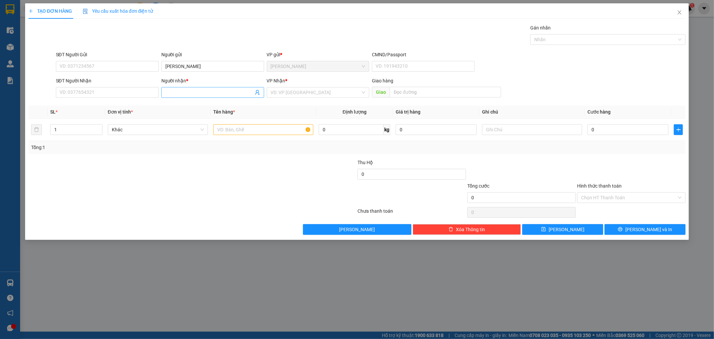
click at [180, 89] on input "Người nhận *" at bounding box center [209, 92] width 88 height 7
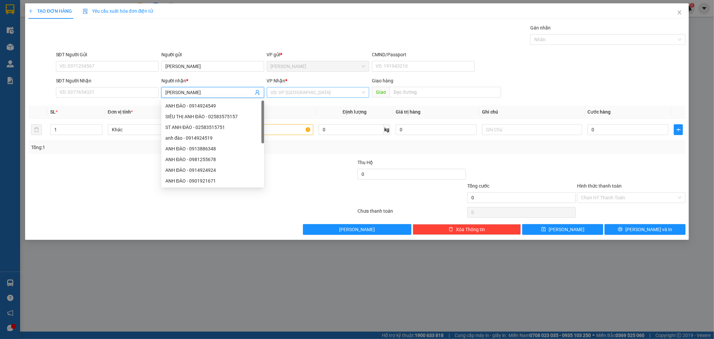
type input "[PERSON_NAME]"
click at [304, 92] on input "search" at bounding box center [316, 92] width 90 height 10
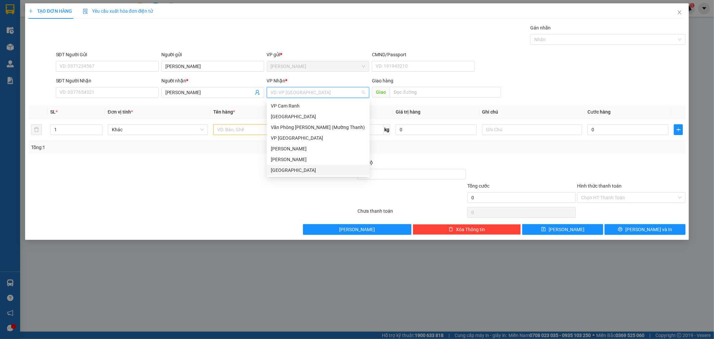
click at [275, 166] on div "[GEOGRAPHIC_DATA]" at bounding box center [318, 169] width 95 height 7
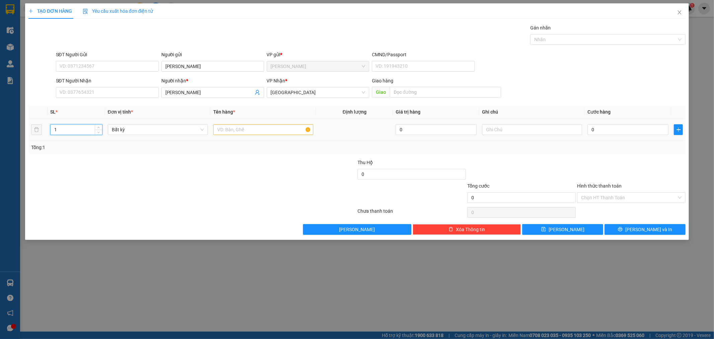
drag, startPoint x: 61, startPoint y: 126, endPoint x: 73, endPoint y: 131, distance: 13.2
click at [69, 130] on input "1" at bounding box center [77, 130] width 52 height 10
type input "26"
click at [238, 130] on input "text" at bounding box center [263, 129] width 100 height 11
type input "25 THÙNG 1 KIỆN"
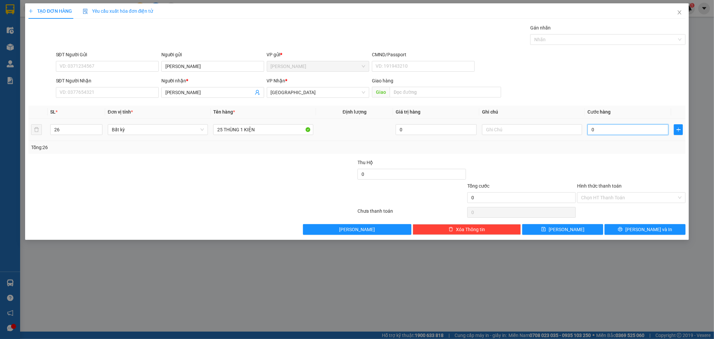
type input "7"
type input "78"
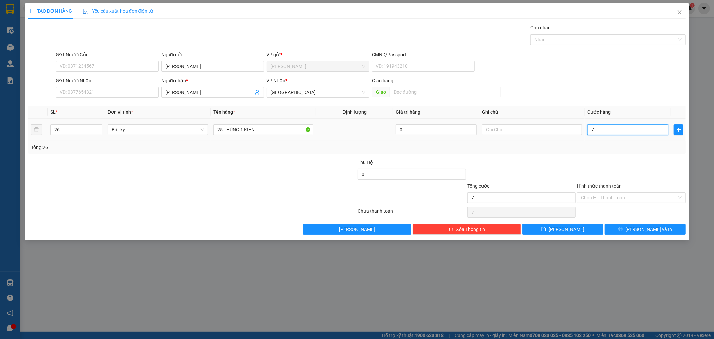
type input "78"
type input "780"
type input "780.000"
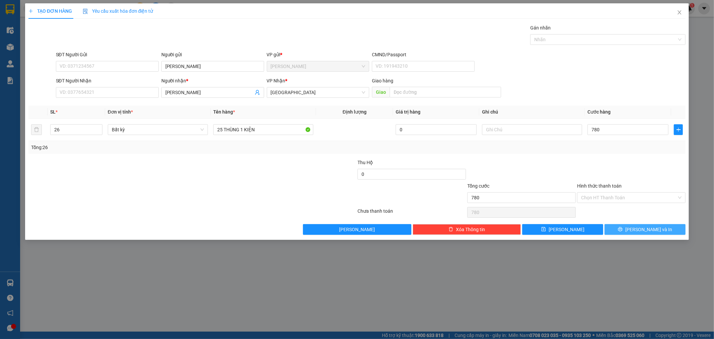
type input "780.000"
click at [650, 227] on span "[PERSON_NAME] và In" at bounding box center [649, 229] width 47 height 7
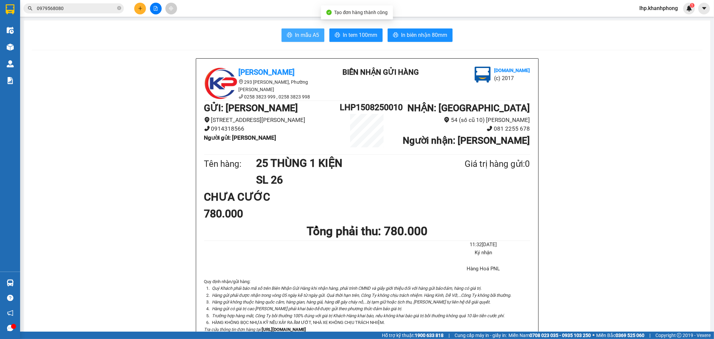
click at [312, 35] on span "In mẫu A5" at bounding box center [307, 35] width 24 height 8
click at [119, 8] on icon "close-circle" at bounding box center [119, 8] width 4 height 4
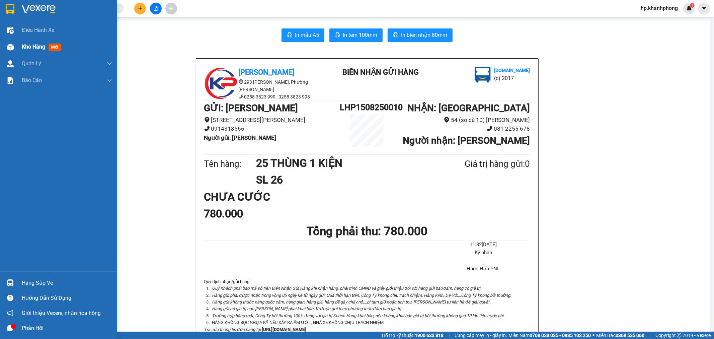
click at [26, 49] on span "Kho hàng" at bounding box center [33, 47] width 23 height 6
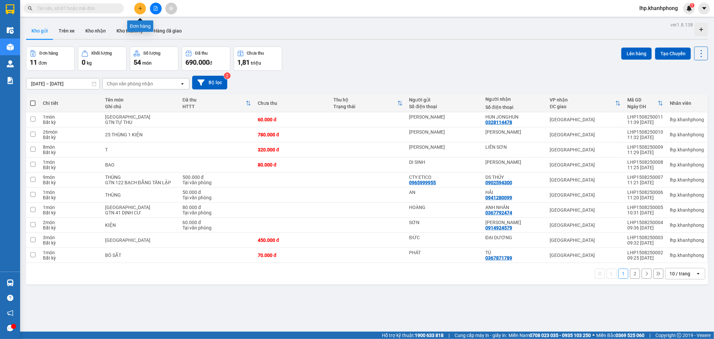
click at [140, 4] on button at bounding box center [140, 9] width 12 height 12
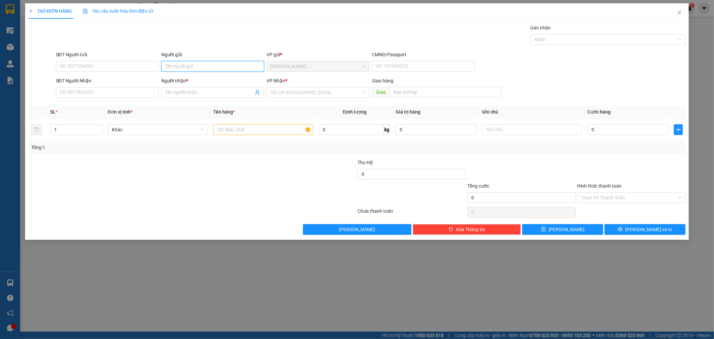
click at [191, 63] on input "Người gửi" at bounding box center [212, 66] width 103 height 11
type input "[PERSON_NAME]"
click at [91, 92] on input "SĐT Người Nhận" at bounding box center [107, 92] width 103 height 11
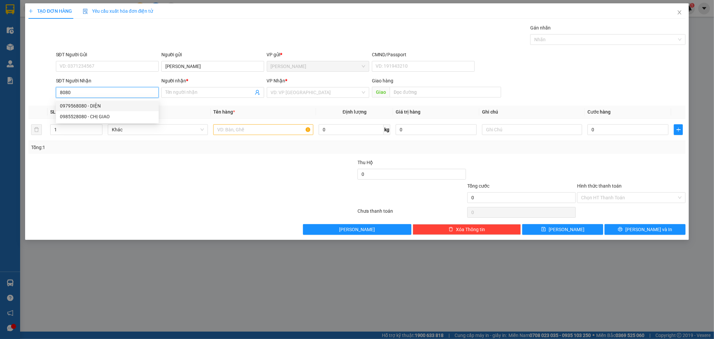
click at [98, 103] on div "0979568080 - DIỆN" at bounding box center [107, 105] width 95 height 7
type input "0979568080"
type input "DIỆN"
type input "0979568080"
click at [253, 132] on input "text" at bounding box center [263, 129] width 100 height 11
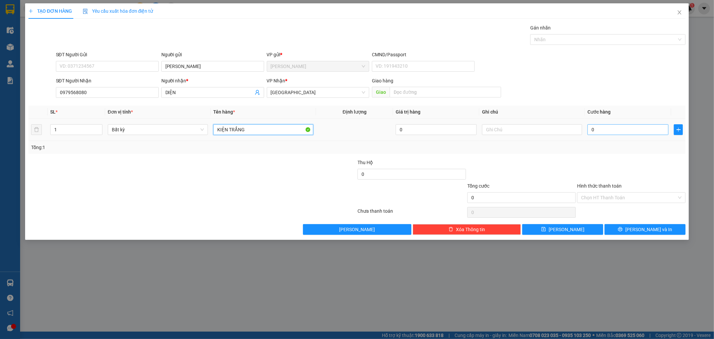
type input "KIỆN TRẮNG"
click at [622, 131] on input "0" at bounding box center [628, 129] width 81 height 11
type input "6"
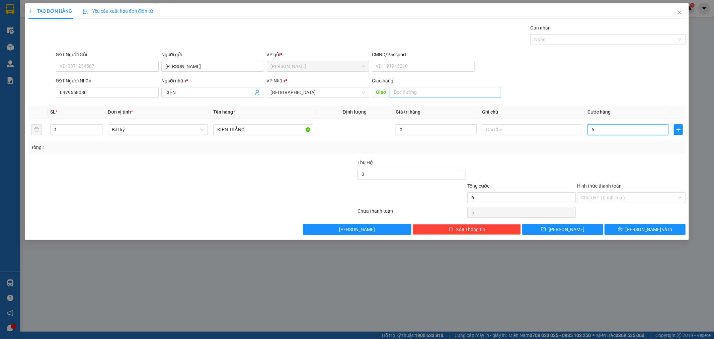
type input "60"
type input "60.000"
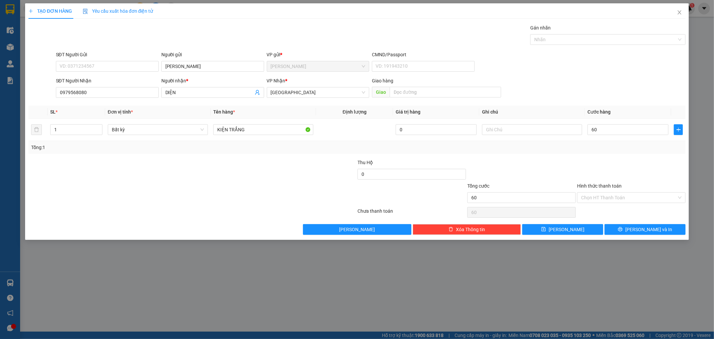
type input "60.000"
click at [501, 129] on input "text" at bounding box center [532, 129] width 100 height 11
type input "HÀNG NGÀY 14/8"
click at [614, 129] on input "60.000" at bounding box center [628, 129] width 81 height 11
type input "5"
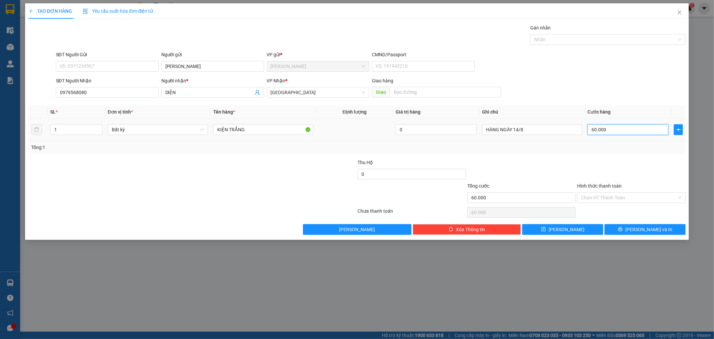
type input "5"
type input "50"
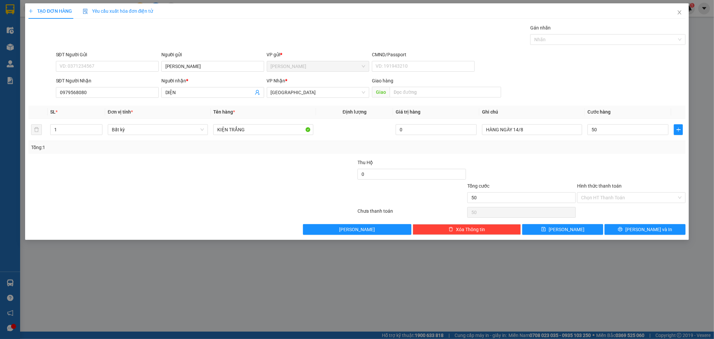
type input "50.000"
click at [606, 171] on div at bounding box center [632, 170] width 110 height 23
click at [618, 195] on input "Hình thức thanh toán" at bounding box center [629, 198] width 96 height 10
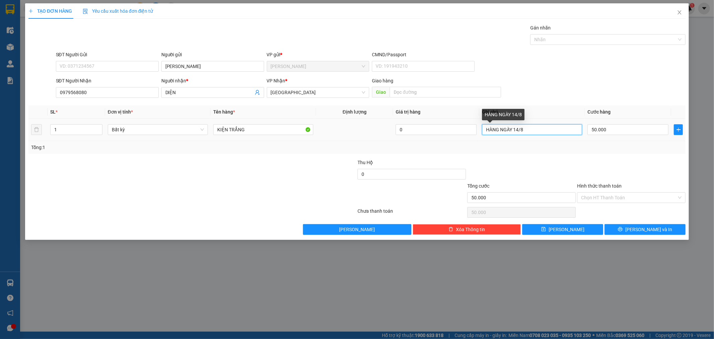
click at [485, 130] on input "HÀNG NGÀY 14/8" at bounding box center [532, 129] width 100 height 11
click at [541, 129] on input "HÀNG NGÀY 14/8" at bounding box center [532, 129] width 100 height 11
type input "HÀNG NGÀY 14/8 QUÊN LÀM PHIẾU"
click at [621, 198] on input "Hình thức thanh toán" at bounding box center [629, 198] width 96 height 10
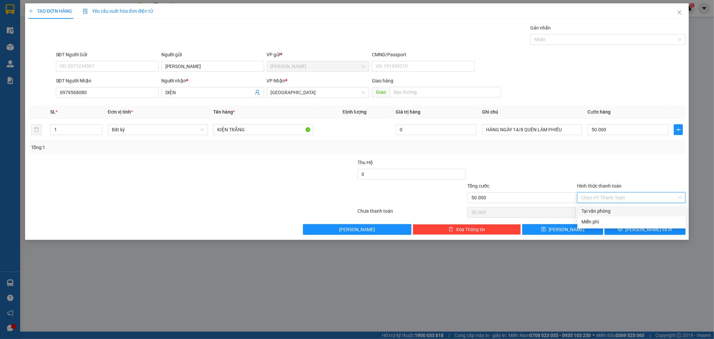
click at [621, 198] on input "Hình thức thanh toán" at bounding box center [629, 198] width 96 height 10
click at [610, 210] on div "Tại văn phòng" at bounding box center [632, 210] width 100 height 7
type input "0"
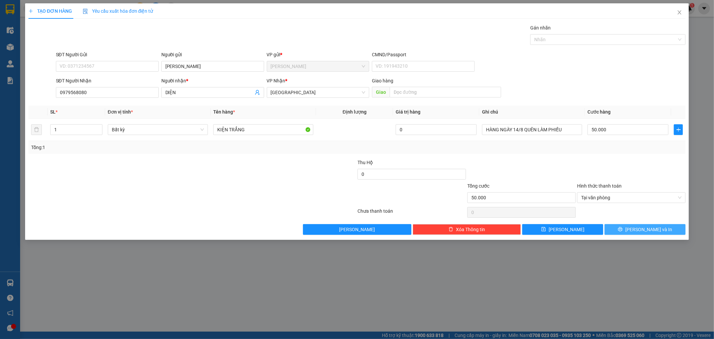
click at [650, 231] on span "[PERSON_NAME] và In" at bounding box center [649, 229] width 47 height 7
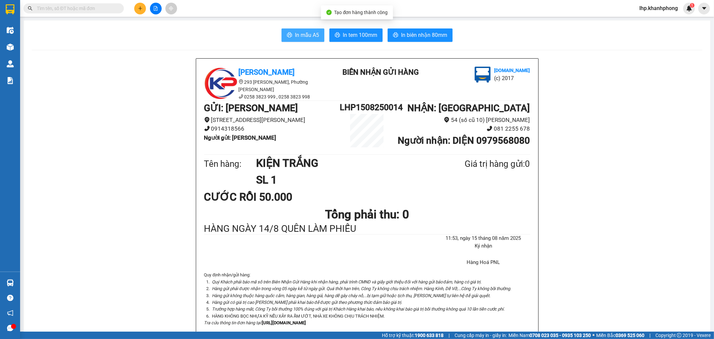
click at [297, 34] on span "In mẫu A5" at bounding box center [307, 35] width 24 height 8
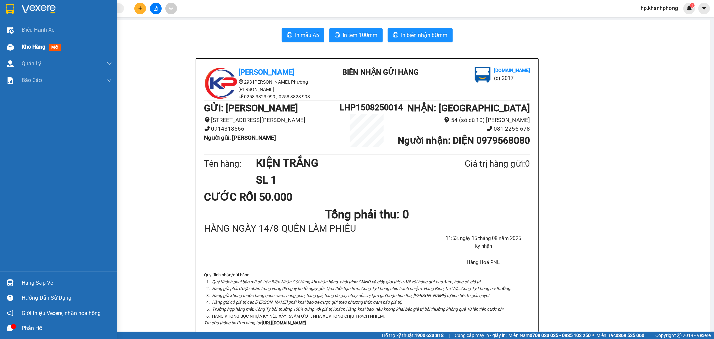
click at [30, 46] on span "Kho hàng" at bounding box center [33, 47] width 23 height 6
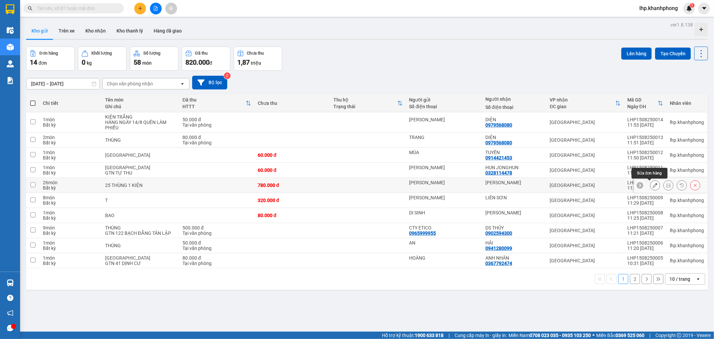
click at [654, 186] on button at bounding box center [655, 185] width 9 height 12
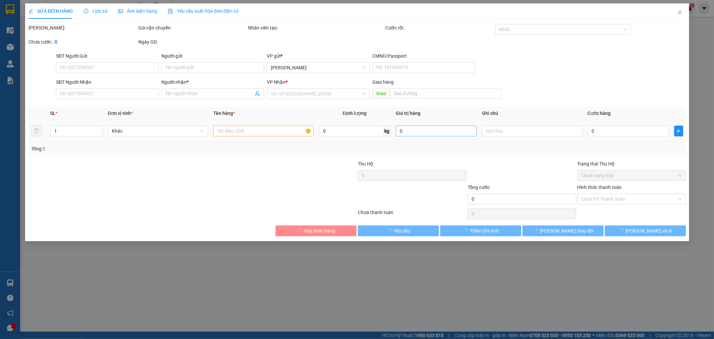
type input "[PERSON_NAME]"
type input "780.000"
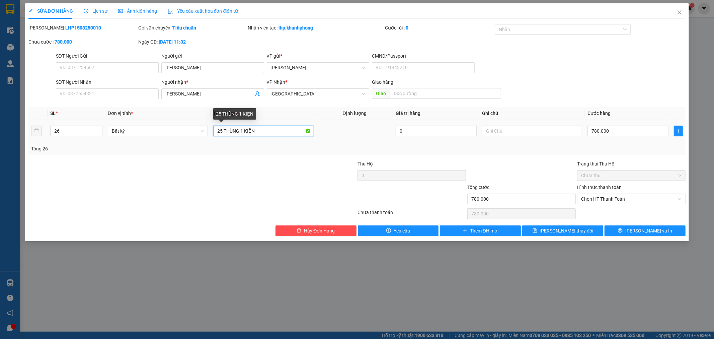
click at [223, 132] on input "25 THÙNG 1 KIỆN" at bounding box center [263, 131] width 100 height 11
click at [266, 134] on input "THÙNG 1 KIỆN" at bounding box center [263, 131] width 100 height 11
type input "THÙNG"
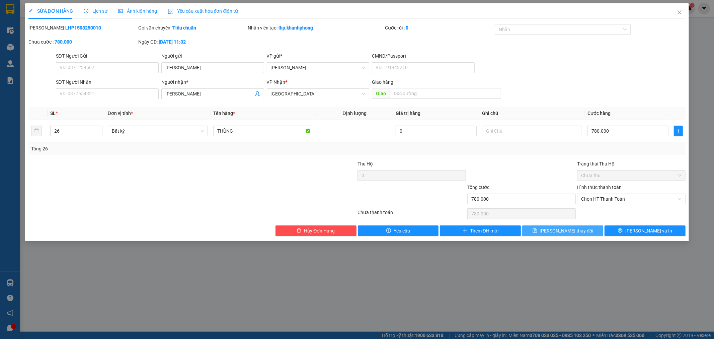
click at [559, 233] on span "[PERSON_NAME] thay đổi" at bounding box center [567, 230] width 54 height 7
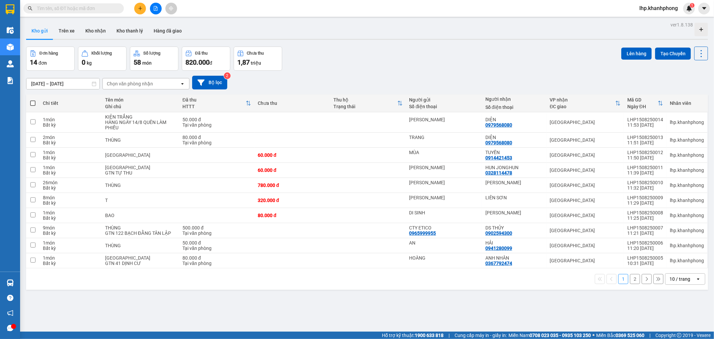
click at [145, 6] on button at bounding box center [140, 9] width 12 height 12
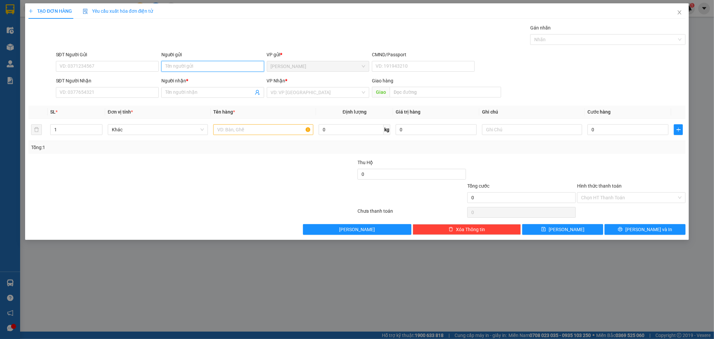
click at [212, 67] on input "Người gửi" at bounding box center [212, 66] width 103 height 11
type input "[PERSON_NAME]"
click at [216, 48] on div "Transit Pickup Surcharge Ids Transit Deliver Surcharge Ids Transit Deliver Surc…" at bounding box center [357, 129] width 658 height 211
click at [141, 90] on input "SĐT Người Nhận" at bounding box center [107, 92] width 103 height 11
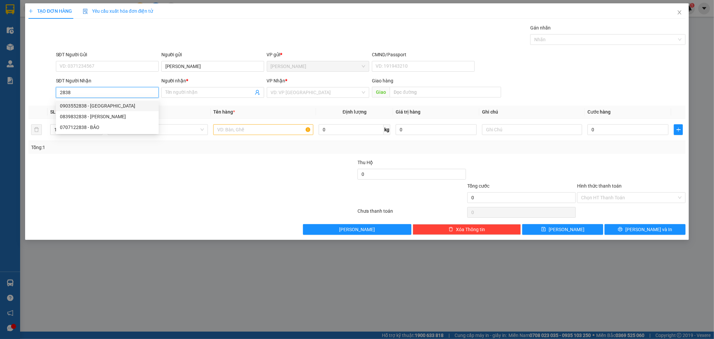
click at [108, 102] on div "0903552838 - [GEOGRAPHIC_DATA]" at bounding box center [107, 105] width 95 height 7
type input "0903552838"
type input "[PERSON_NAME]"
type input "0903552838"
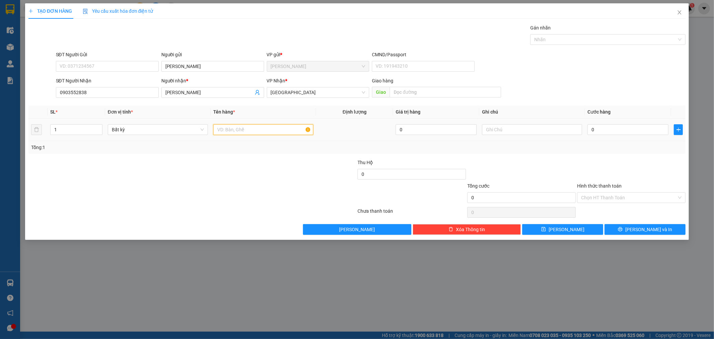
click at [226, 133] on input "text" at bounding box center [263, 129] width 100 height 11
type input "CỤC ĐEN"
click at [624, 133] on input "0" at bounding box center [628, 129] width 81 height 11
type input "6"
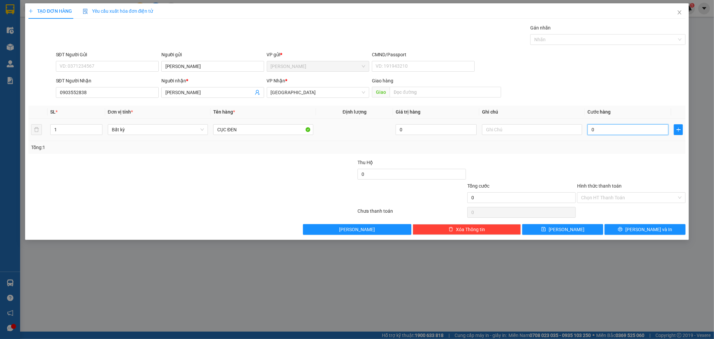
type input "6"
type input "60"
type input "60.000"
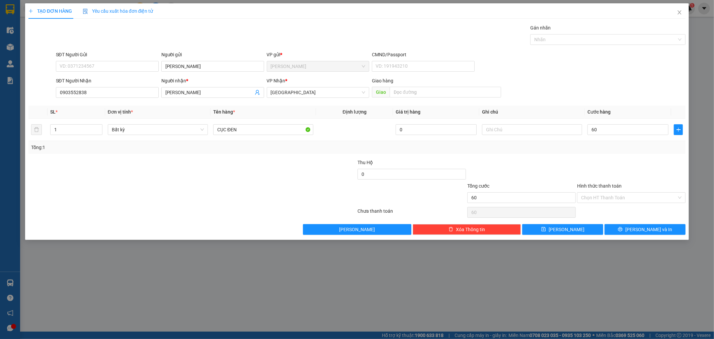
type input "60.000"
click at [493, 56] on div "SĐT Người Gửi VD: 0371234567 Người gửi [PERSON_NAME] VP gửi * [PERSON_NAME] CMN…" at bounding box center [371, 62] width 633 height 23
click at [619, 226] on button "[PERSON_NAME] và In" at bounding box center [645, 229] width 81 height 11
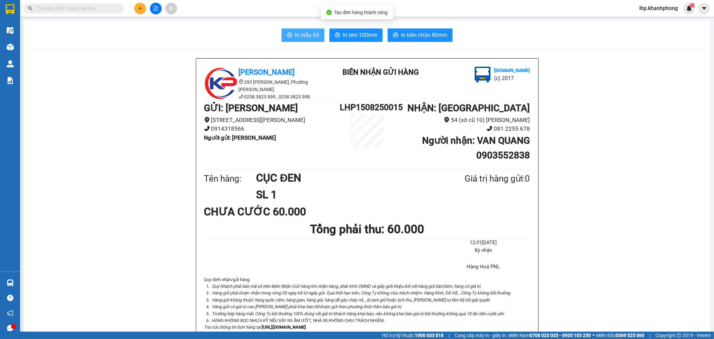
click at [310, 41] on button "In mẫu A5" at bounding box center [303, 34] width 43 height 13
click at [138, 5] on button at bounding box center [140, 9] width 12 height 12
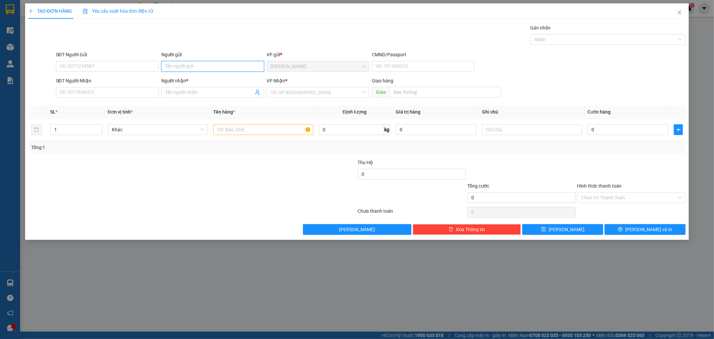
drag, startPoint x: 202, startPoint y: 66, endPoint x: 197, endPoint y: 59, distance: 8.8
click at [202, 65] on input "Người gửi" at bounding box center [212, 66] width 103 height 11
type input "D"
type input "ĐẠI LỢI"
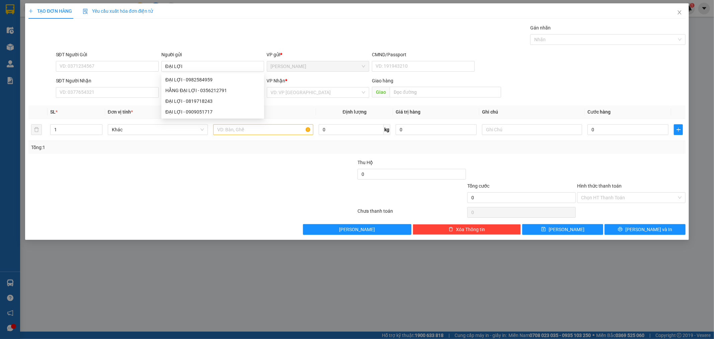
click at [110, 99] on div "SĐT Người Nhận VD: 0377654321" at bounding box center [107, 88] width 103 height 23
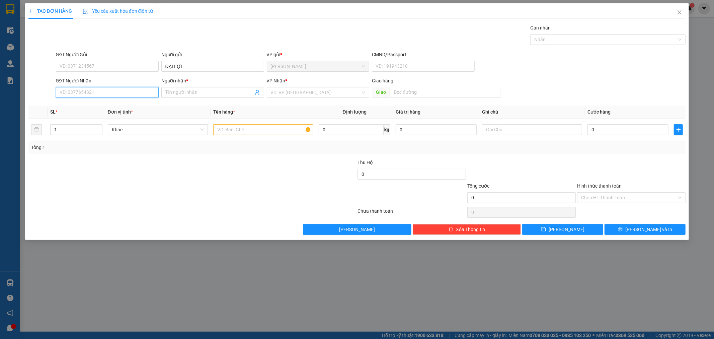
click at [109, 97] on input "SĐT Người Nhận" at bounding box center [107, 92] width 103 height 11
drag, startPoint x: 127, startPoint y: 107, endPoint x: 117, endPoint y: 122, distance: 17.6
click at [127, 107] on div "0935806579 - HẬU CTY MINH HÒA" at bounding box center [107, 105] width 95 height 7
type input "0935806579"
type input "HẬU CTY MINH HÒA"
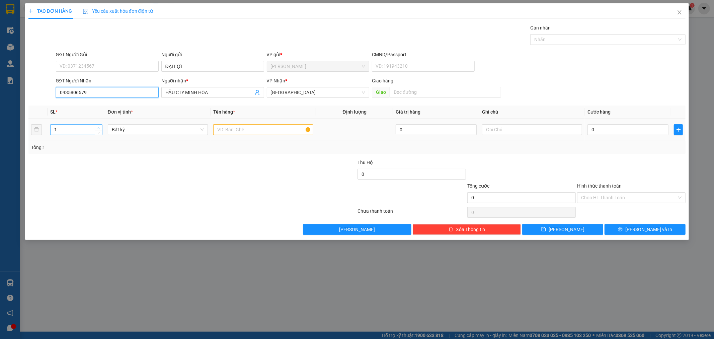
type input "0935806579"
click at [99, 126] on span "Increase Value" at bounding box center [98, 128] width 7 height 6
click at [99, 126] on span "up" at bounding box center [99, 128] width 4 height 4
type input "4"
click at [99, 127] on icon "up" at bounding box center [98, 128] width 2 height 2
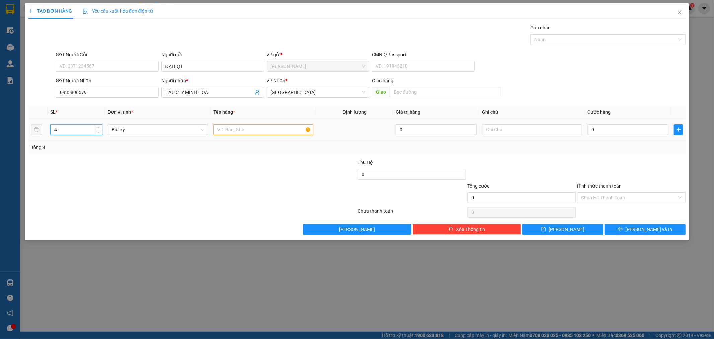
click at [223, 129] on input "text" at bounding box center [263, 129] width 100 height 11
type input "2 BỘ MÁY LẠNH TỔNG 4 THÙNG"
click at [608, 131] on input "0" at bounding box center [628, 129] width 81 height 11
type input "3"
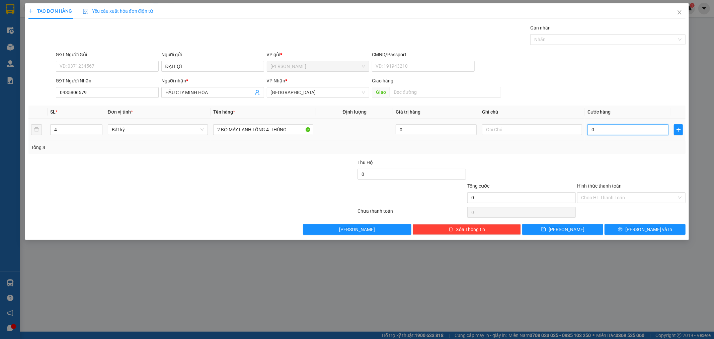
type input "3"
type input "30"
type input "300"
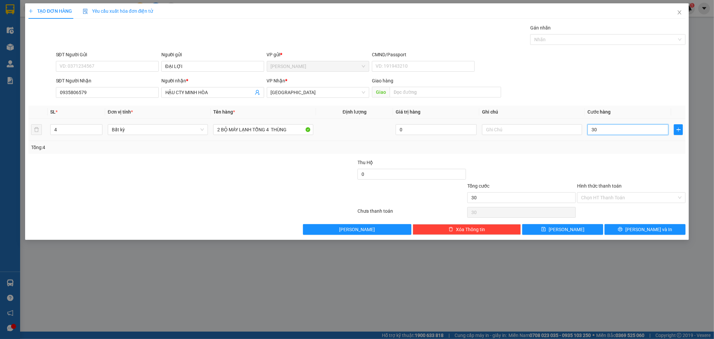
type input "300"
type input "300.000"
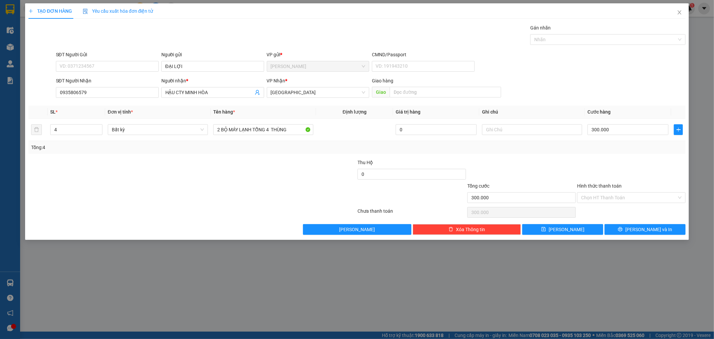
click at [609, 159] on div at bounding box center [632, 170] width 110 height 23
click at [623, 231] on icon "printer" at bounding box center [620, 229] width 5 height 5
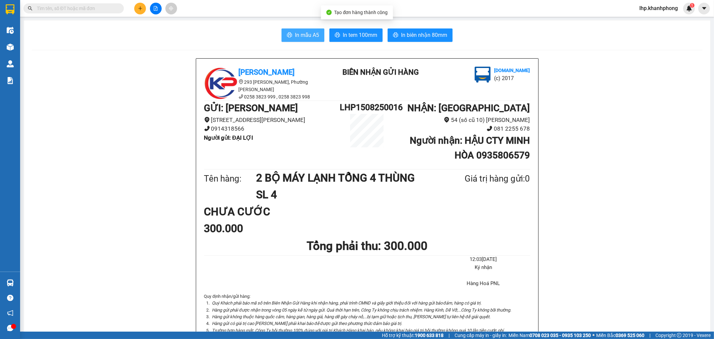
click at [295, 34] on span "In mẫu A5" at bounding box center [307, 35] width 24 height 8
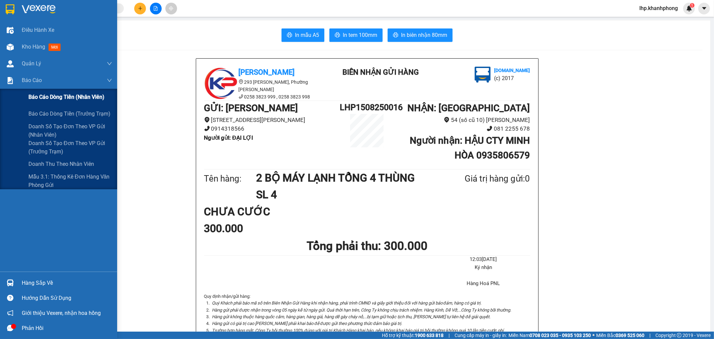
click at [39, 100] on span "Báo cáo dòng tiền (nhân viên)" at bounding box center [66, 97] width 76 height 8
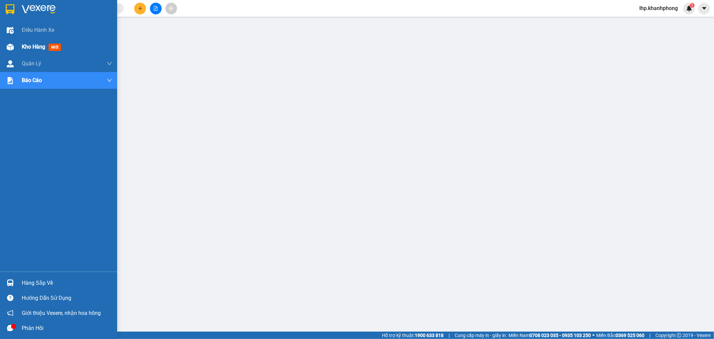
click at [36, 45] on span "Kho hàng" at bounding box center [33, 47] width 23 height 6
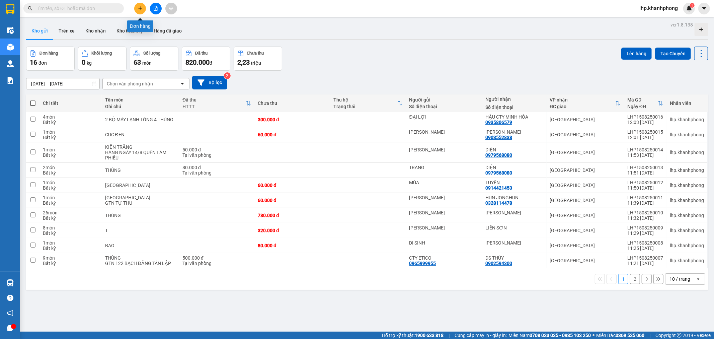
click at [141, 7] on icon "plus" at bounding box center [140, 8] width 5 height 5
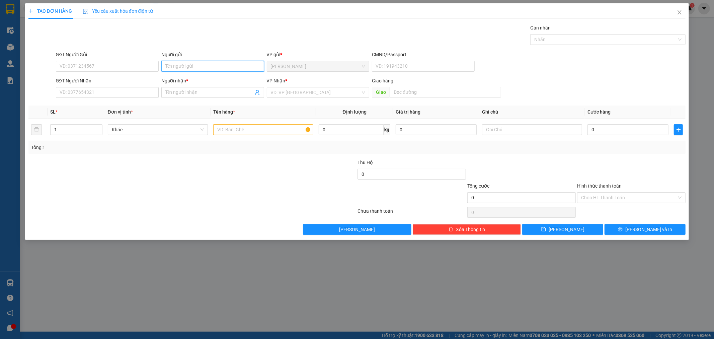
click at [196, 62] on input "Người gửi" at bounding box center [212, 66] width 103 height 11
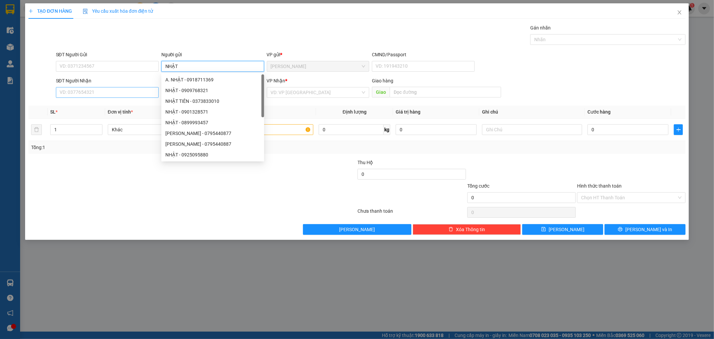
type input "NHẬT"
click at [89, 94] on input "SĐT Người Nhận" at bounding box center [107, 92] width 103 height 11
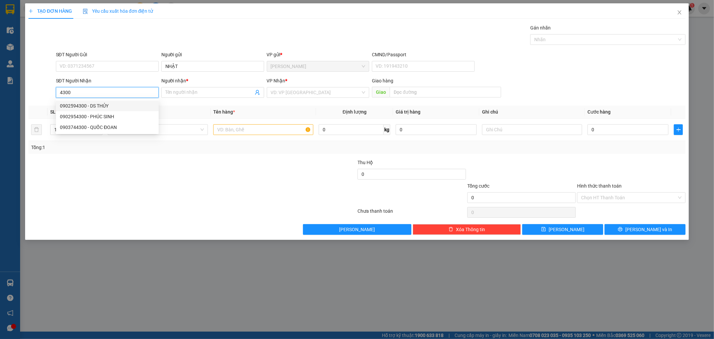
click at [114, 105] on div "0902594300 - DS THỦY" at bounding box center [107, 105] width 95 height 7
type input "0902594300"
type input "DS THỦY"
type input "0902594300"
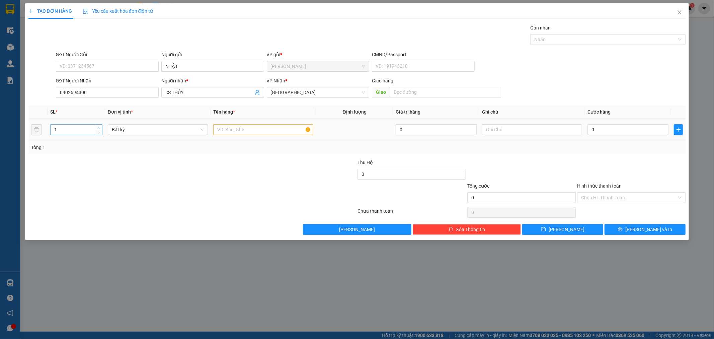
type input "2"
click at [98, 128] on icon "up" at bounding box center [99, 127] width 2 height 1
click at [220, 129] on input "text" at bounding box center [263, 129] width 100 height 11
type input "THÙNG"
click at [637, 125] on input "0" at bounding box center [628, 129] width 81 height 11
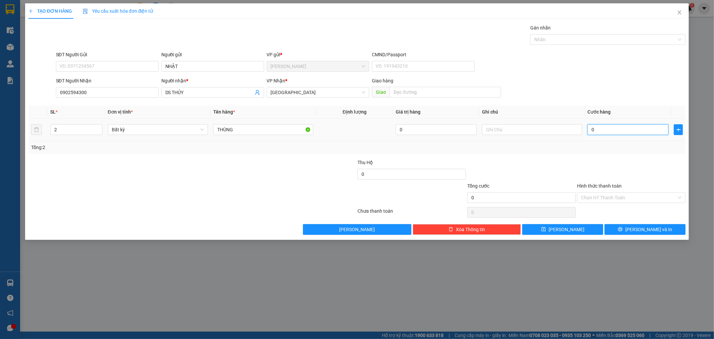
type input "6"
click at [611, 170] on div at bounding box center [632, 170] width 110 height 23
click at [610, 196] on input "Hình thức thanh toán" at bounding box center [629, 198] width 96 height 10
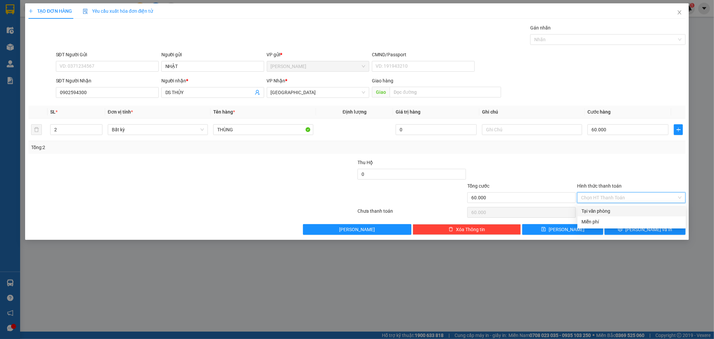
click at [601, 213] on div "Tại văn phòng" at bounding box center [632, 210] width 100 height 7
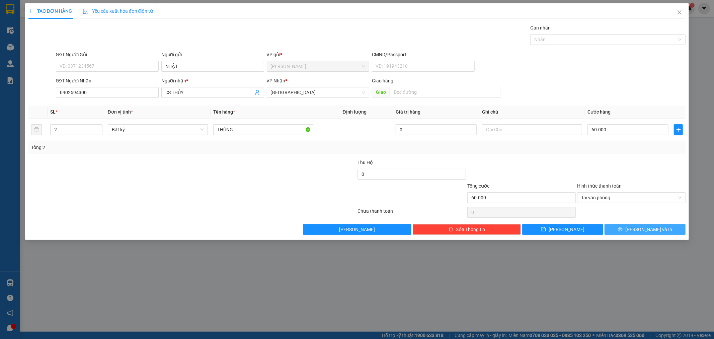
click at [629, 228] on button "[PERSON_NAME] và In" at bounding box center [645, 229] width 81 height 11
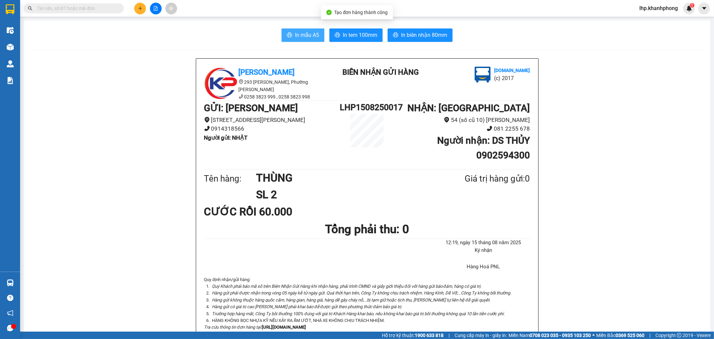
click at [300, 36] on span "In mẫu A5" at bounding box center [307, 35] width 24 height 8
click at [143, 7] on button at bounding box center [140, 9] width 12 height 12
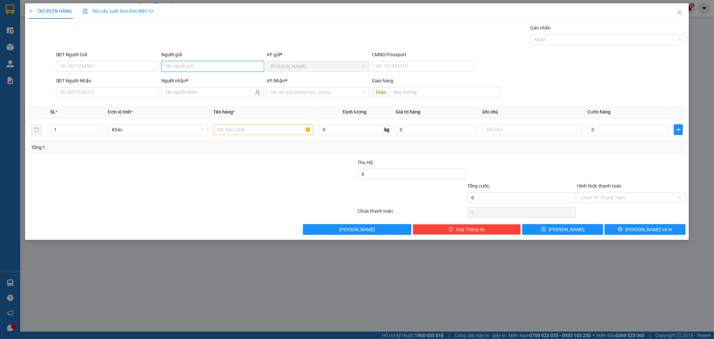
click at [232, 68] on input "Người gửi" at bounding box center [212, 66] width 103 height 11
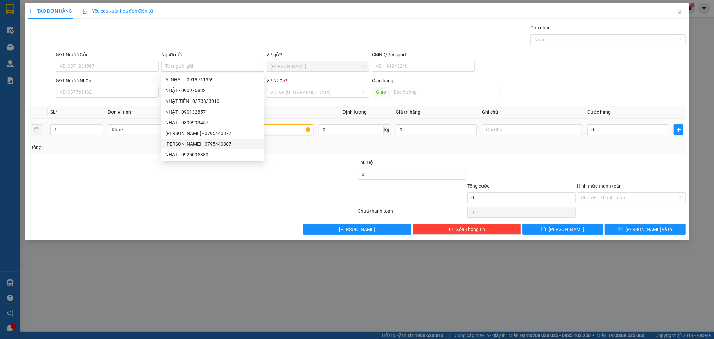
click at [278, 134] on input "text" at bounding box center [263, 129] width 100 height 11
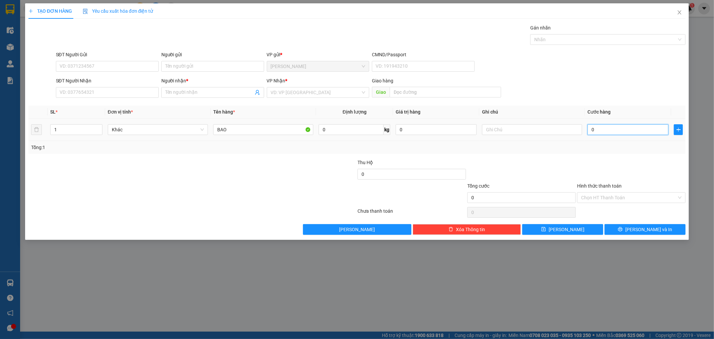
click at [629, 131] on input "0" at bounding box center [628, 129] width 81 height 11
click at [101, 86] on div "SĐT Người Nhận" at bounding box center [107, 82] width 103 height 10
click at [106, 89] on input "SĐT Người Nhận" at bounding box center [107, 92] width 103 height 11
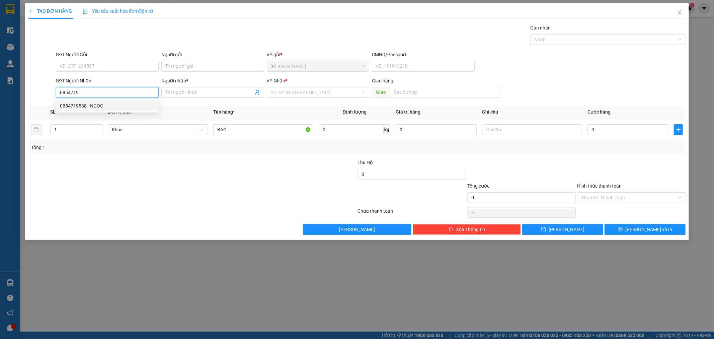
click at [99, 103] on div "0854719568 - NGOC" at bounding box center [107, 105] width 95 height 7
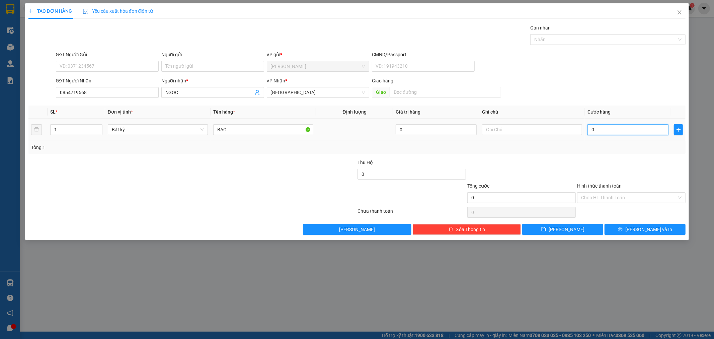
click at [633, 131] on input "0" at bounding box center [628, 129] width 81 height 11
click at [182, 65] on input "Người gửi" at bounding box center [212, 66] width 103 height 11
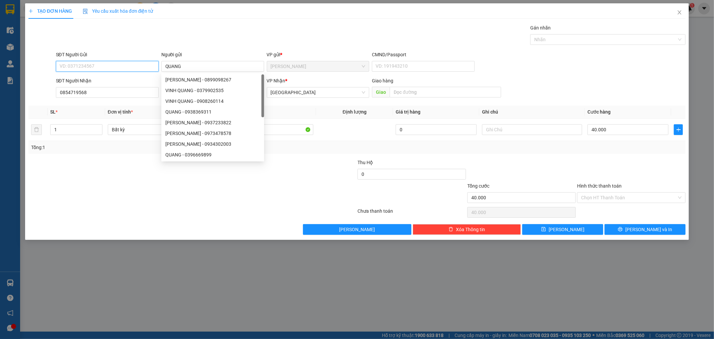
click at [83, 61] on input "SĐT Người Gửi" at bounding box center [107, 66] width 103 height 11
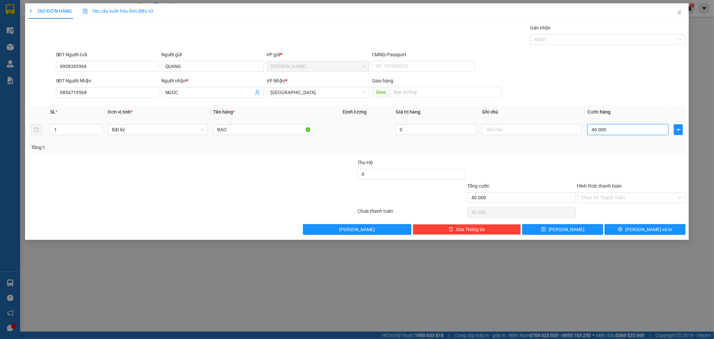
click at [622, 134] on input "40.000" at bounding box center [628, 129] width 81 height 11
click at [641, 227] on span "[PERSON_NAME] và In" at bounding box center [649, 229] width 47 height 7
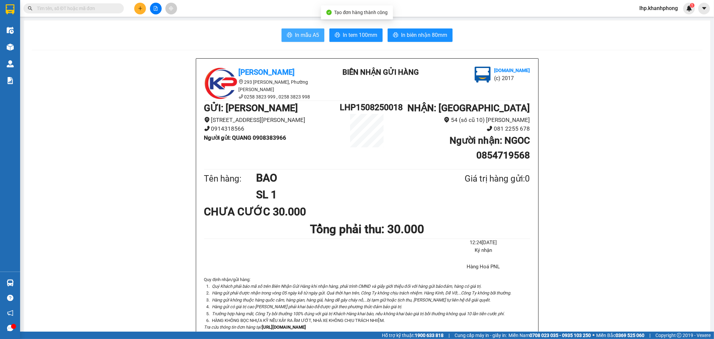
click at [296, 32] on span "In mẫu A5" at bounding box center [307, 35] width 24 height 8
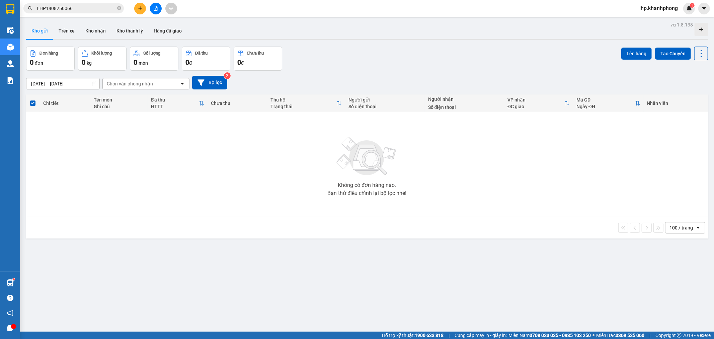
click at [85, 8] on input "LHP1408250066" at bounding box center [76, 8] width 79 height 7
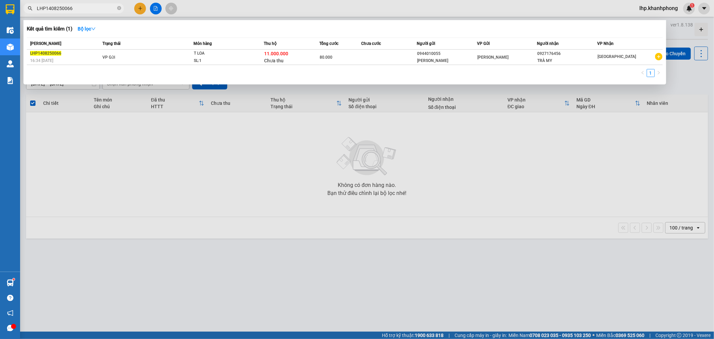
click at [85, 8] on input "LHP1408250066" at bounding box center [76, 8] width 79 height 7
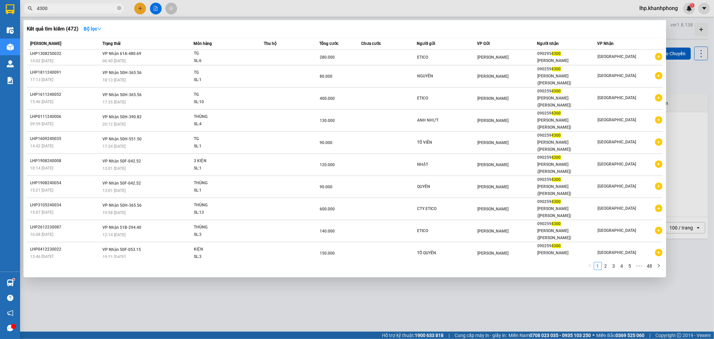
type input "4300"
drag, startPoint x: 607, startPoint y: 216, endPoint x: 540, endPoint y: 193, distance: 70.2
click at [607, 262] on link "2" at bounding box center [605, 265] width 7 height 7
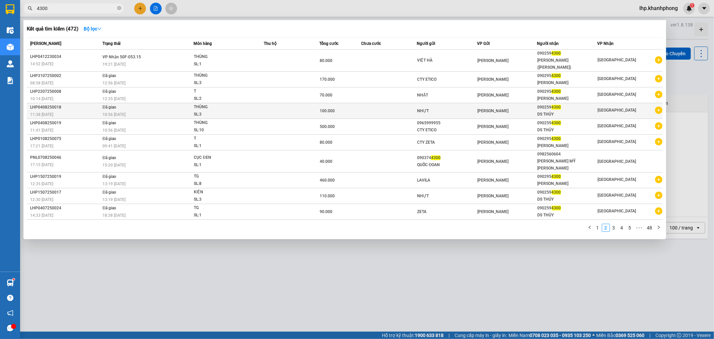
click at [536, 107] on div "[PERSON_NAME]" at bounding box center [508, 110] width 60 height 7
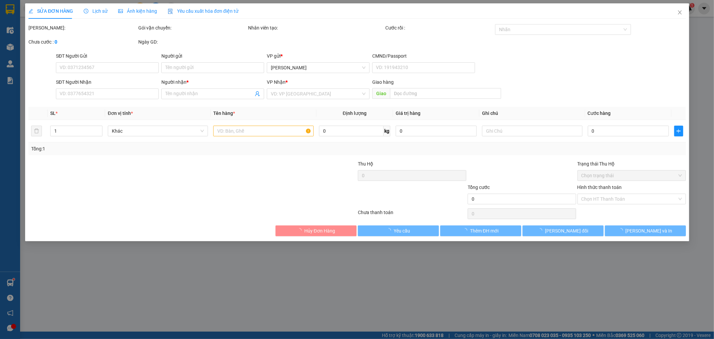
type input "NHỰT"
type input "0902594300"
type input "DS THỦY"
type input "100.000"
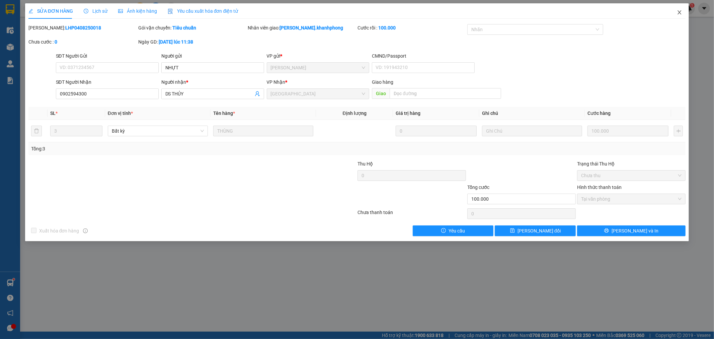
click at [679, 15] on icon "close" at bounding box center [679, 12] width 5 height 5
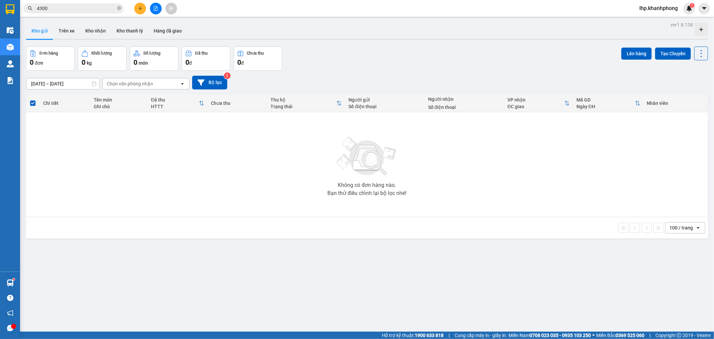
click at [73, 4] on span "4300" at bounding box center [73, 8] width 100 height 10
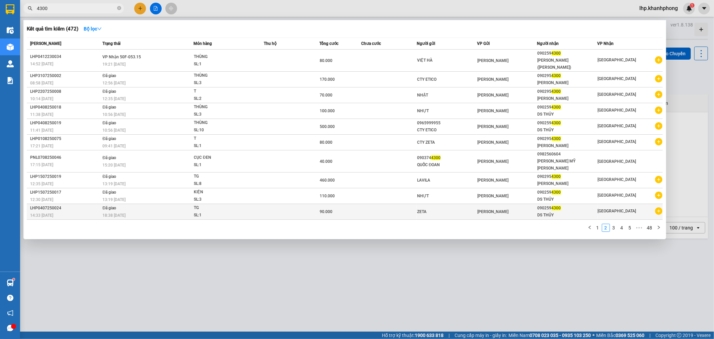
click at [552, 205] on div "090259 4300" at bounding box center [568, 208] width 60 height 7
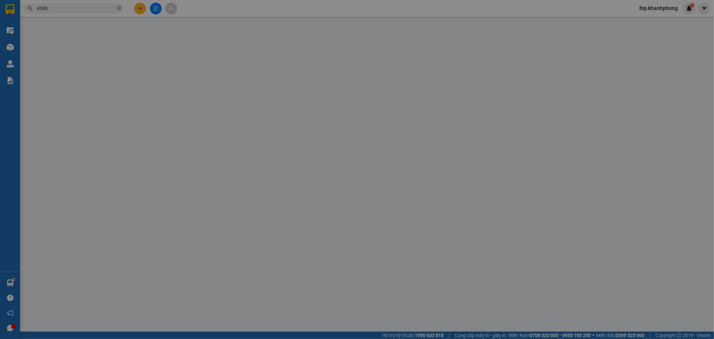
type input "ZETA"
type input "0902594300"
type input "DS THỦY"
type input "90.000"
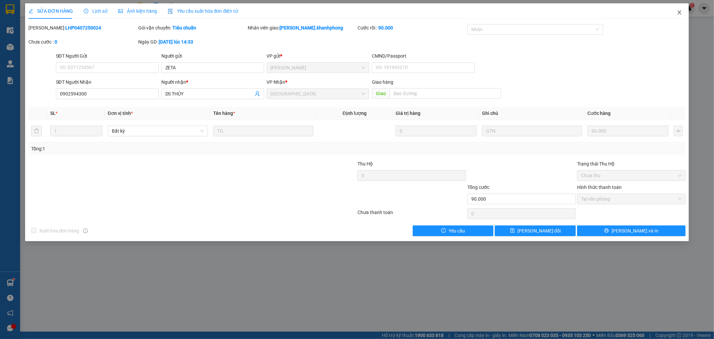
click at [679, 14] on icon "close" at bounding box center [680, 12] width 4 height 4
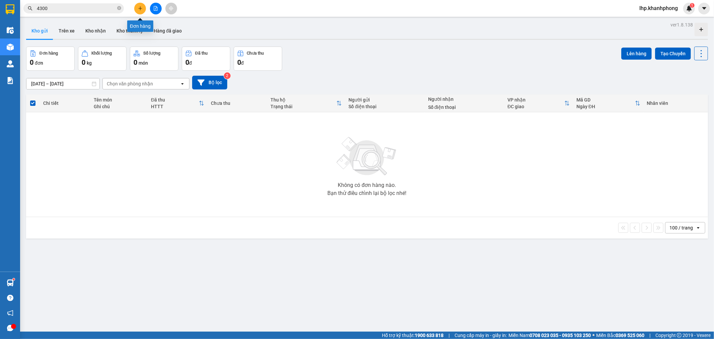
click at [141, 11] on button at bounding box center [140, 9] width 12 height 12
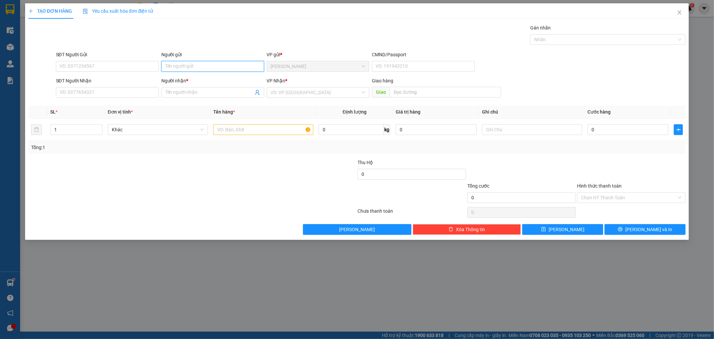
click at [201, 70] on input "Người gửi" at bounding box center [212, 66] width 103 height 11
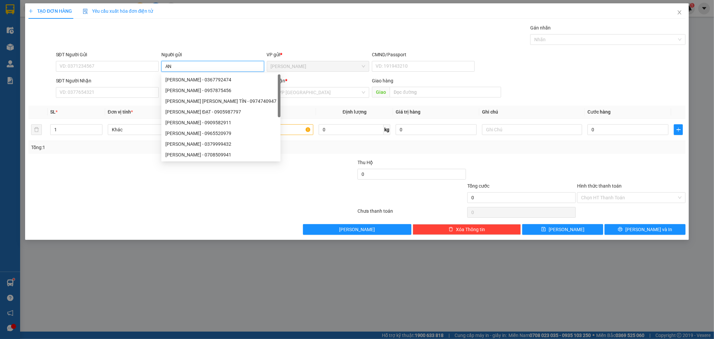
type input "A"
type input "AN"
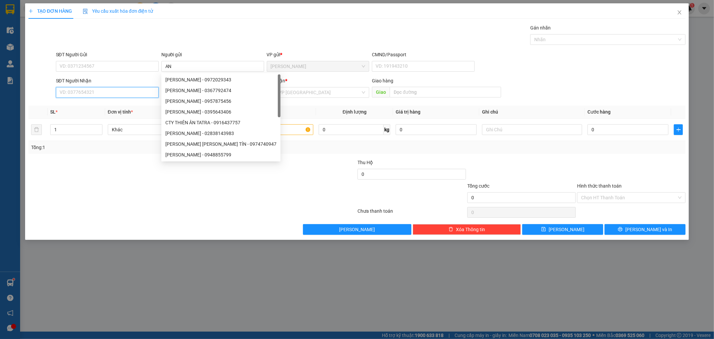
click at [87, 90] on input "SĐT Người Nhận" at bounding box center [107, 92] width 103 height 11
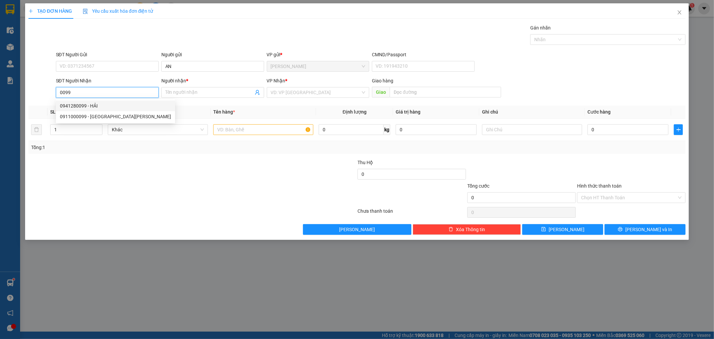
click at [94, 107] on div "0941280099 - HẢI" at bounding box center [115, 105] width 111 height 7
type input "0941280099"
type input "HẢI"
type input "0941280099"
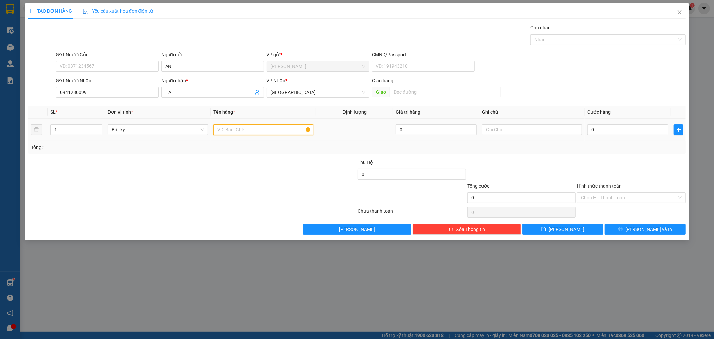
click at [239, 129] on input "text" at bounding box center [263, 129] width 100 height 11
type input "THÙNG"
click at [617, 128] on input "0" at bounding box center [628, 129] width 81 height 11
type input "5"
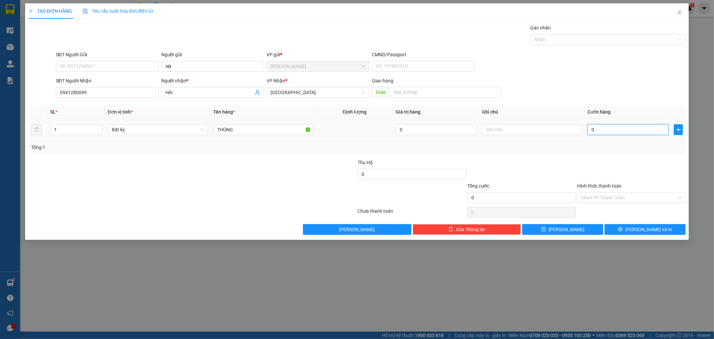
type input "5"
type input "50"
type input "50.000"
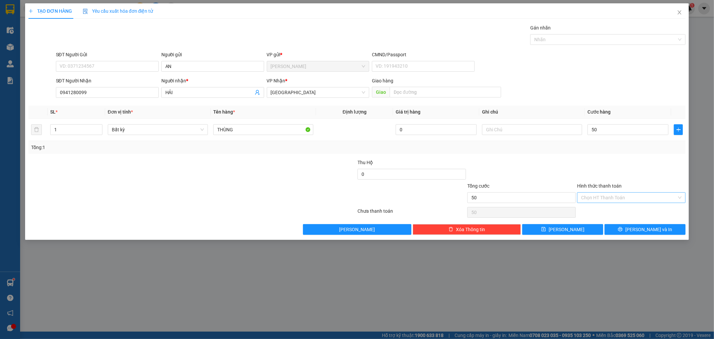
type input "50.000"
click at [608, 196] on input "Hình thức thanh toán" at bounding box center [629, 198] width 96 height 10
click at [603, 207] on div "Tại văn phòng" at bounding box center [632, 211] width 109 height 11
type input "0"
click at [633, 224] on button "[PERSON_NAME] và In" at bounding box center [645, 229] width 81 height 11
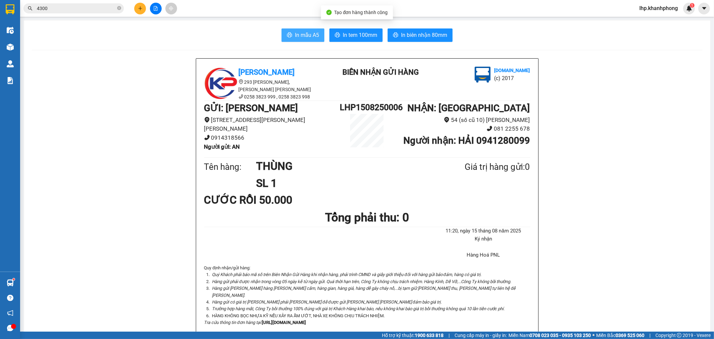
click at [301, 35] on span "In mẫu A5" at bounding box center [307, 35] width 24 height 8
click at [73, 7] on input "4300" at bounding box center [76, 8] width 79 height 7
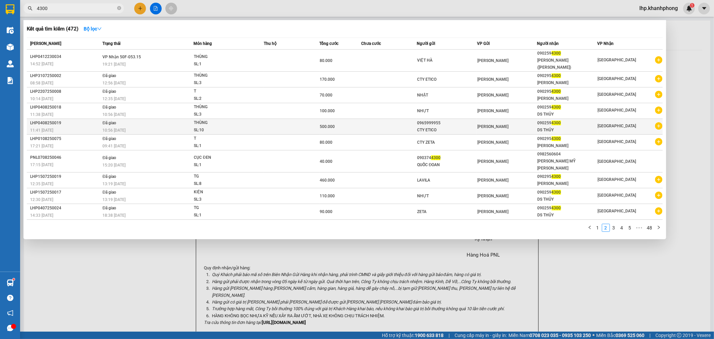
click at [427, 127] on div "CTY ETICO" at bounding box center [447, 130] width 60 height 7
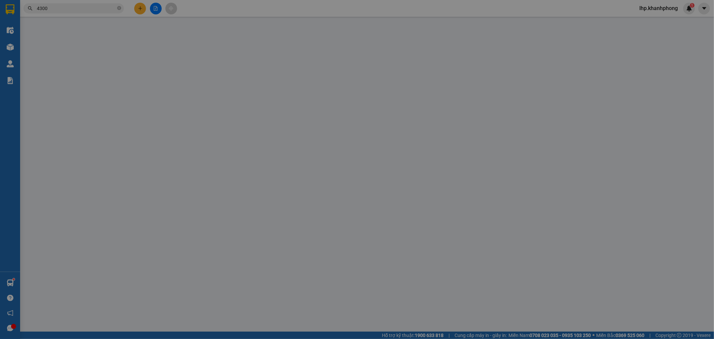
type input "0965999955"
type input "CTY ETICO"
type input "0902594300"
type input "DS THỦY"
type input "500.000"
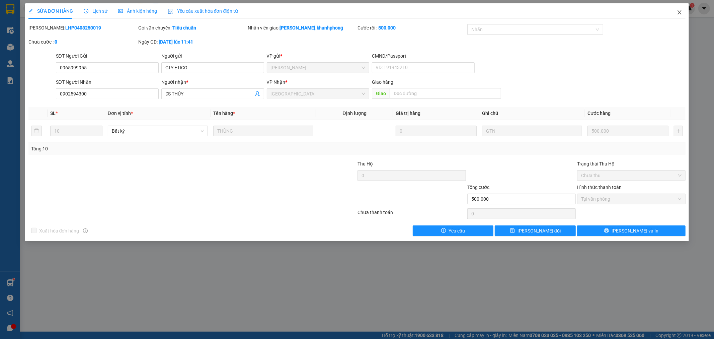
click at [679, 14] on icon "close" at bounding box center [680, 12] width 4 height 4
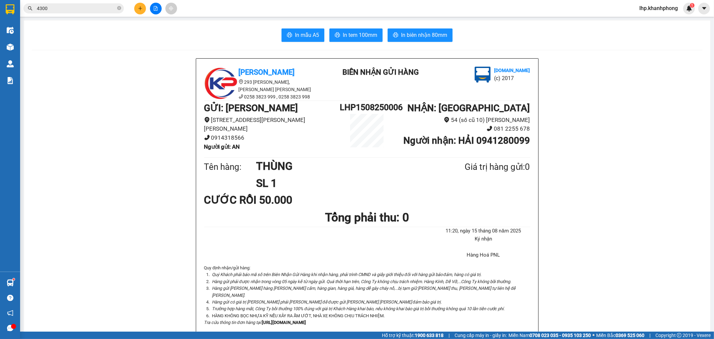
click at [98, 9] on input "4300" at bounding box center [76, 8] width 79 height 7
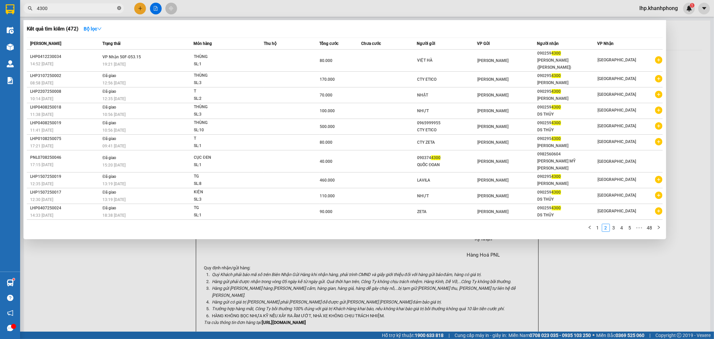
click at [118, 9] on icon "close-circle" at bounding box center [119, 8] width 4 height 4
type input "0080"
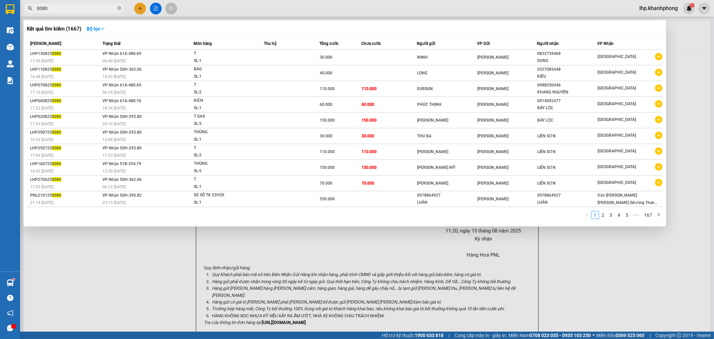
click at [62, 6] on input "0080" at bounding box center [76, 8] width 79 height 7
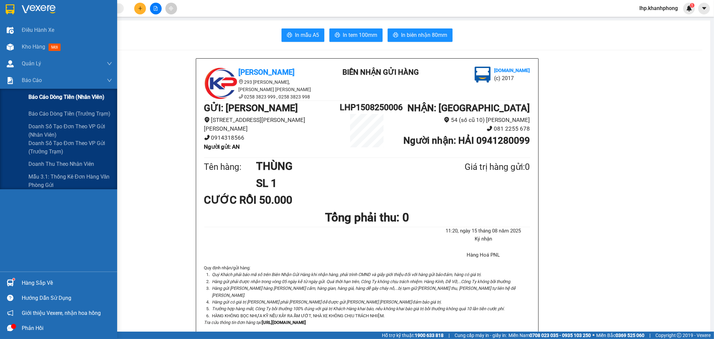
click at [42, 100] on span "Báo cáo dòng tiền (nhân viên)" at bounding box center [66, 97] width 76 height 8
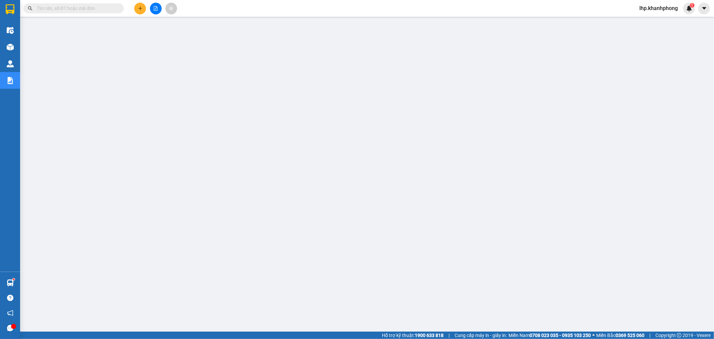
click at [136, 8] on button at bounding box center [140, 9] width 12 height 12
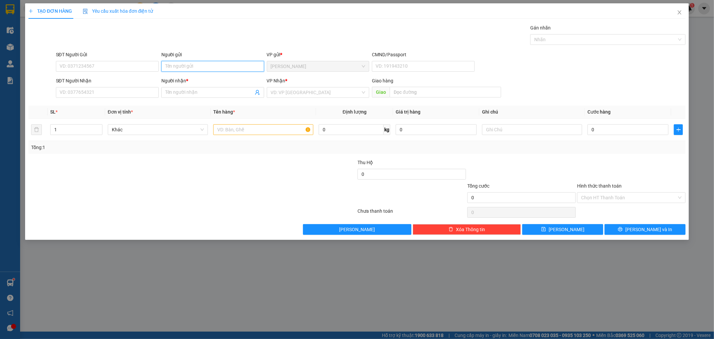
click at [174, 63] on input "Người gửi" at bounding box center [212, 66] width 103 height 11
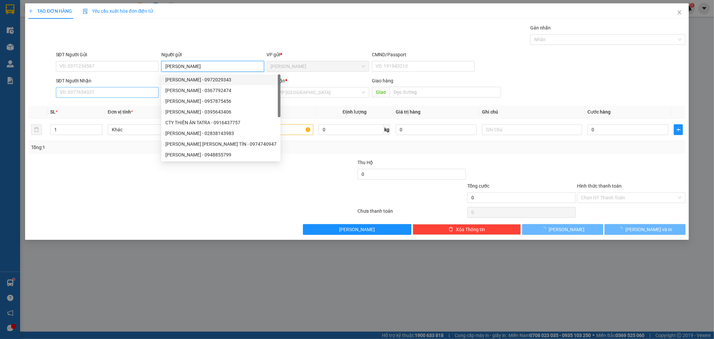
type input "[PERSON_NAME]"
click at [121, 92] on input "SĐT Người Nhận" at bounding box center [107, 92] width 103 height 11
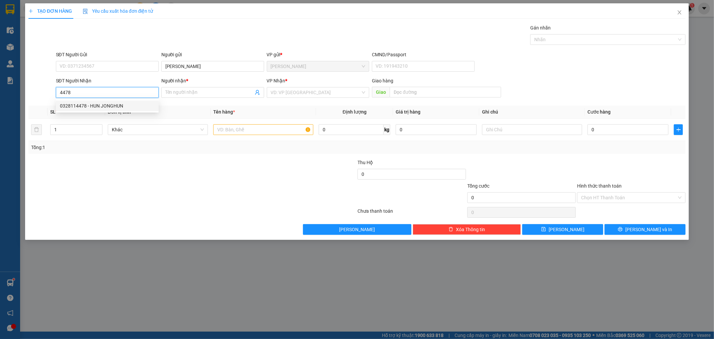
click at [112, 108] on div "0328114478 - HUN JONGHUN" at bounding box center [107, 105] width 95 height 7
type input "0328114478"
type input "HUN JONGHUN"
type input "0328114478"
click at [244, 132] on input "text" at bounding box center [263, 129] width 100 height 11
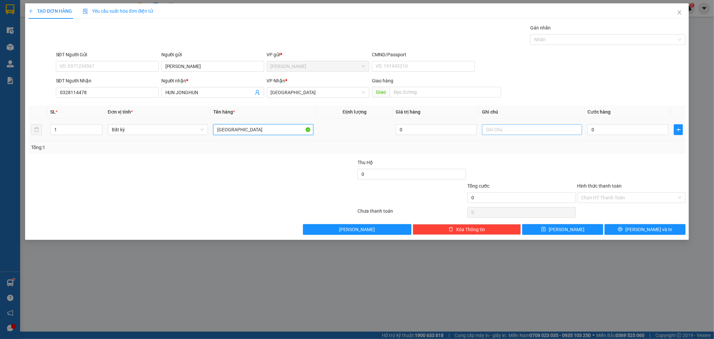
type input "[GEOGRAPHIC_DATA]"
click at [497, 132] on input "text" at bounding box center [532, 129] width 100 height 11
type input "GTN TỰ THU"
click at [651, 125] on input "0" at bounding box center [628, 129] width 81 height 11
type input "6"
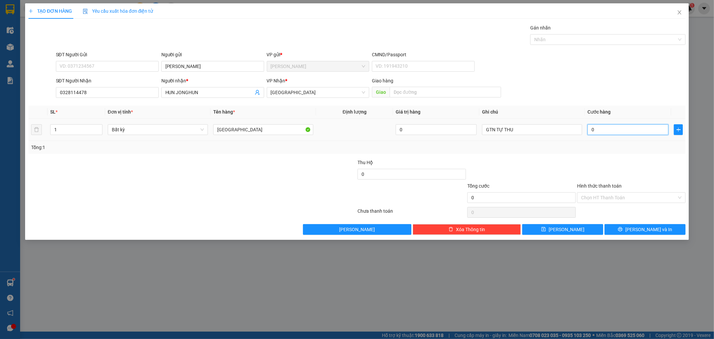
type input "6"
type input "60"
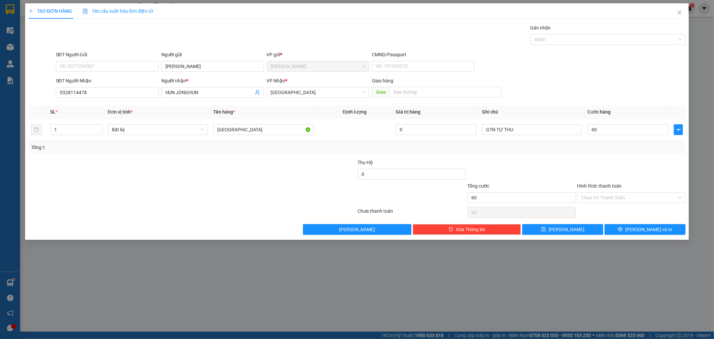
type input "60.000"
click at [635, 173] on div at bounding box center [632, 170] width 110 height 23
click at [623, 229] on icon "printer" at bounding box center [620, 229] width 5 height 5
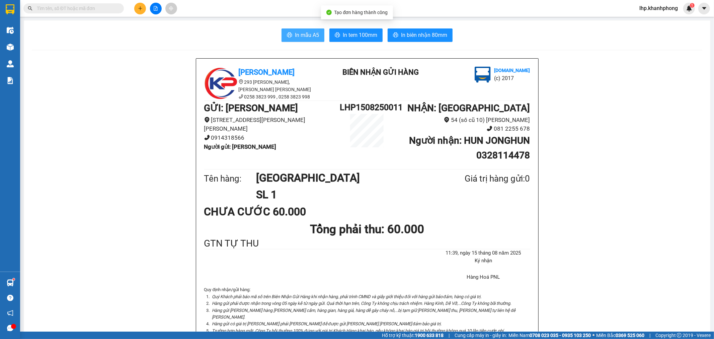
drag, startPoint x: 301, startPoint y: 34, endPoint x: 300, endPoint y: 31, distance: 3.4
click at [301, 33] on span "In mẫu A5" at bounding box center [307, 35] width 24 height 8
click at [101, 6] on input "text" at bounding box center [76, 8] width 79 height 7
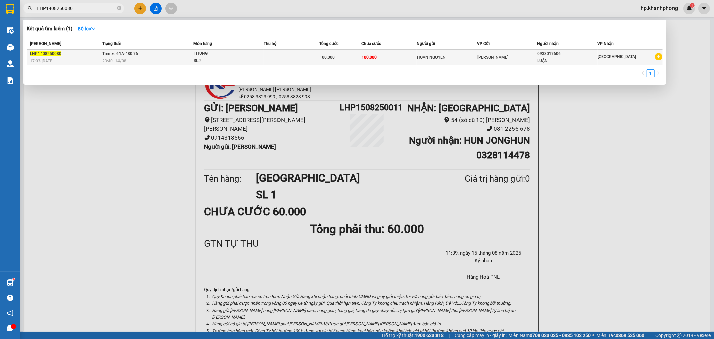
type input "LHP1408250080"
click at [89, 55] on div "LHP1408250080" at bounding box center [65, 53] width 70 height 7
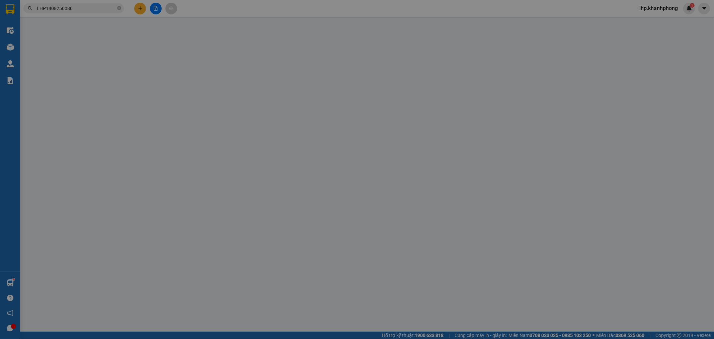
type input "HOÀN NGUYÊN"
type input "0933017606"
type input "LUẬN"
type input "100.000"
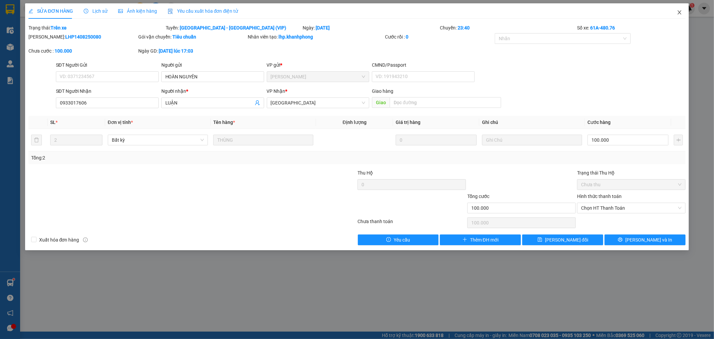
click at [681, 12] on icon "close" at bounding box center [679, 12] width 5 height 5
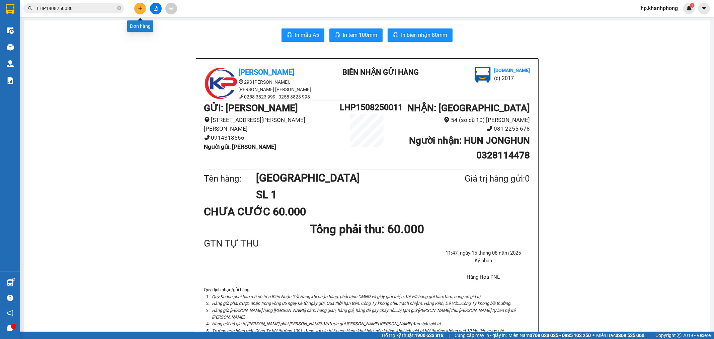
click at [139, 9] on icon "plus" at bounding box center [140, 8] width 5 height 5
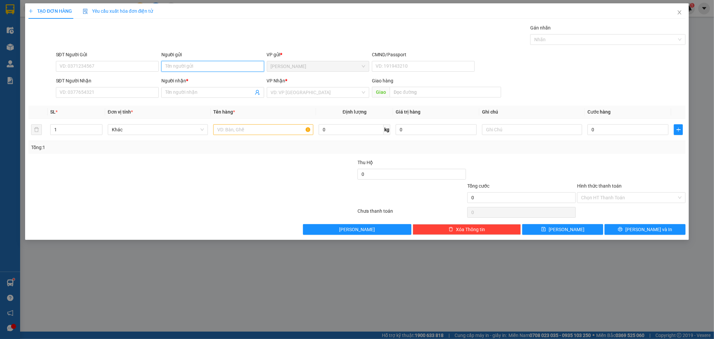
click at [186, 63] on input "Người gửi" at bounding box center [212, 66] width 103 height 11
type input "MÙA"
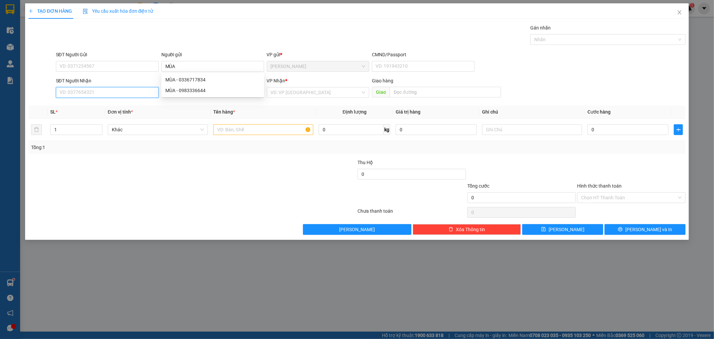
click at [111, 95] on input "SĐT Người Nhận" at bounding box center [107, 92] width 103 height 11
click at [98, 120] on div "0914421453 - TUYỀN" at bounding box center [107, 116] width 95 height 7
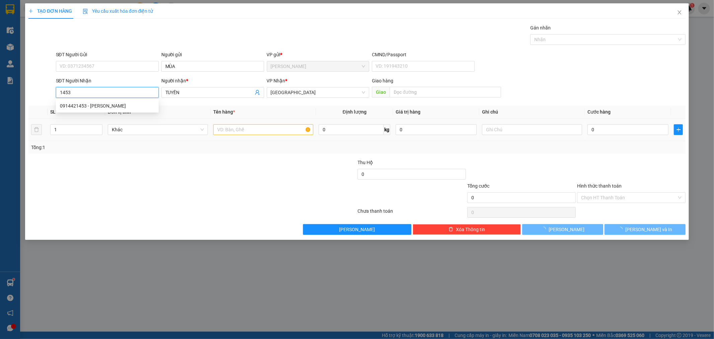
type input "0914421453"
type input "TUYỀN"
type input "0914421453"
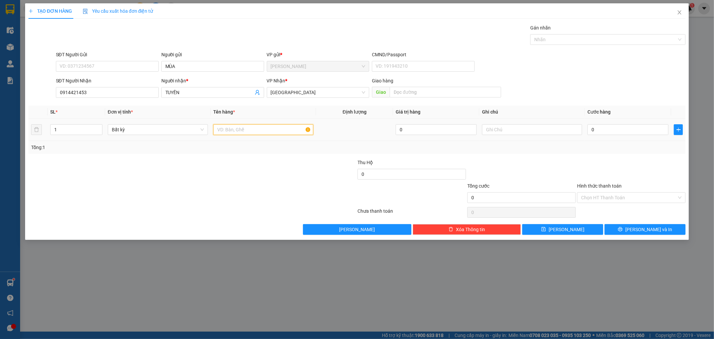
click at [225, 133] on input "text" at bounding box center [263, 129] width 100 height 11
type input "[GEOGRAPHIC_DATA]"
click at [632, 130] on input "0" at bounding box center [628, 129] width 81 height 11
type input "6"
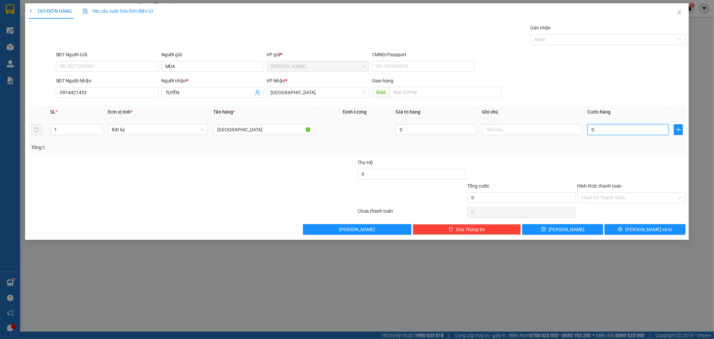
type input "6"
type input "60"
type input "60.000"
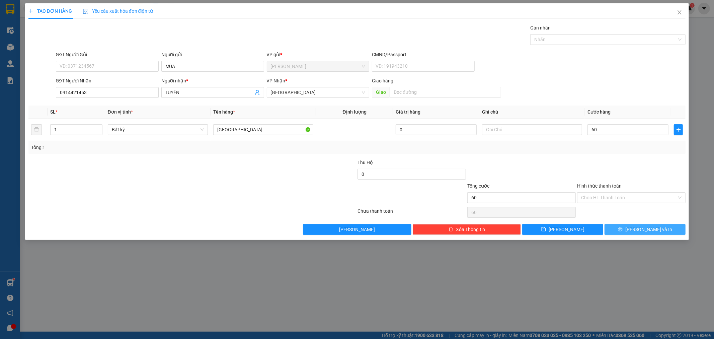
type input "60.000"
click at [629, 229] on button "[PERSON_NAME] và In" at bounding box center [645, 229] width 81 height 11
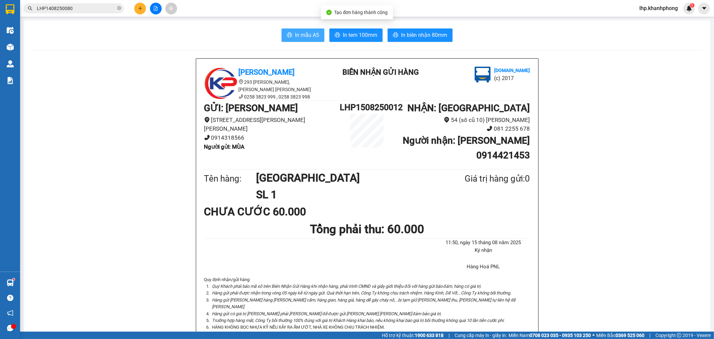
click at [301, 31] on span "In mẫu A5" at bounding box center [307, 35] width 24 height 8
click at [141, 10] on icon "plus" at bounding box center [140, 8] width 5 height 5
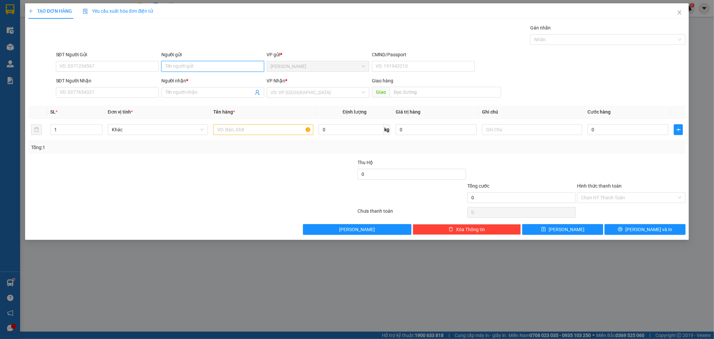
click at [229, 70] on input "Người gửi" at bounding box center [212, 66] width 103 height 11
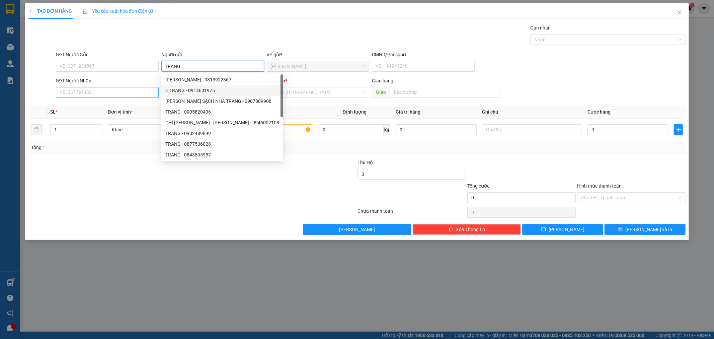
type input "TRANG"
click at [132, 91] on input "SĐT Người Nhận" at bounding box center [107, 92] width 103 height 11
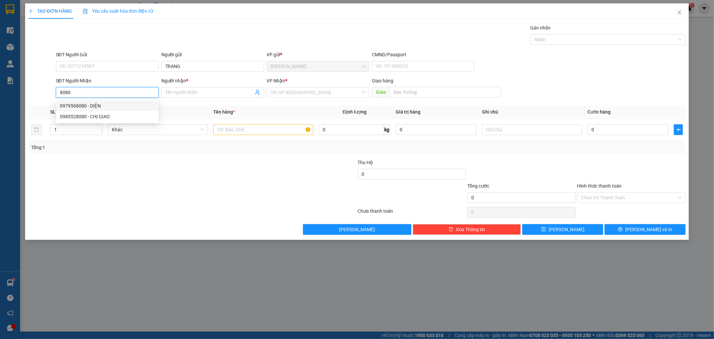
click at [100, 109] on div "0979568080 - DIỆN" at bounding box center [107, 105] width 95 height 7
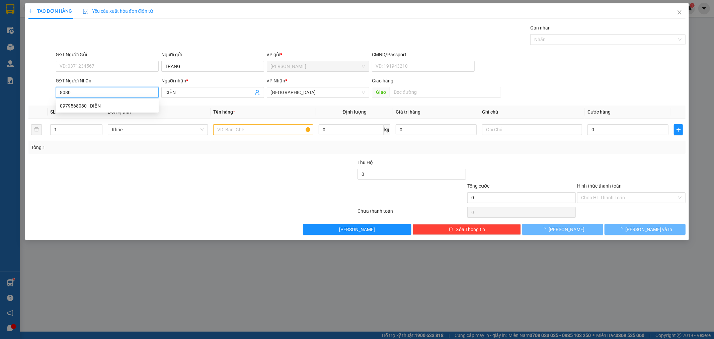
type input "0979568080"
type input "DIỆN"
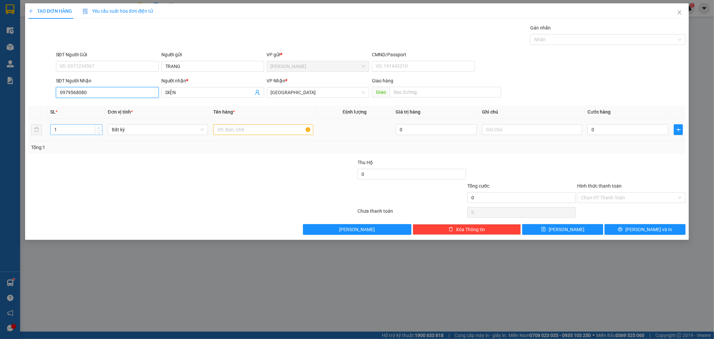
type input "0979568080"
type input "2"
click at [97, 127] on span "up" at bounding box center [99, 128] width 4 height 4
click at [249, 132] on input "text" at bounding box center [263, 129] width 100 height 11
type input "THÙNG"
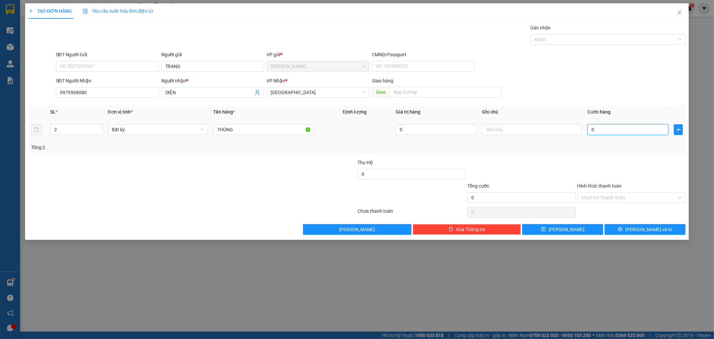
click at [649, 125] on input "0" at bounding box center [628, 129] width 81 height 11
type input "8"
type input "80"
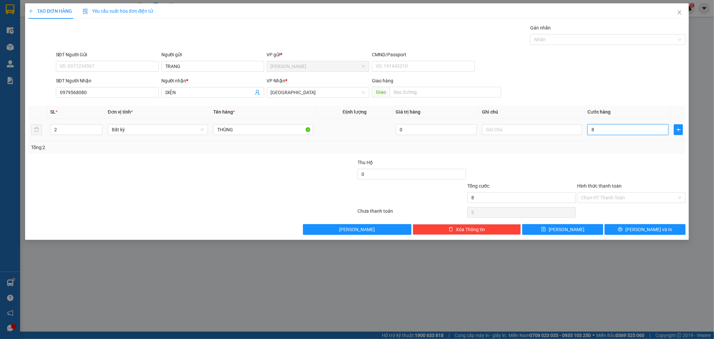
type input "80"
type input "80.000"
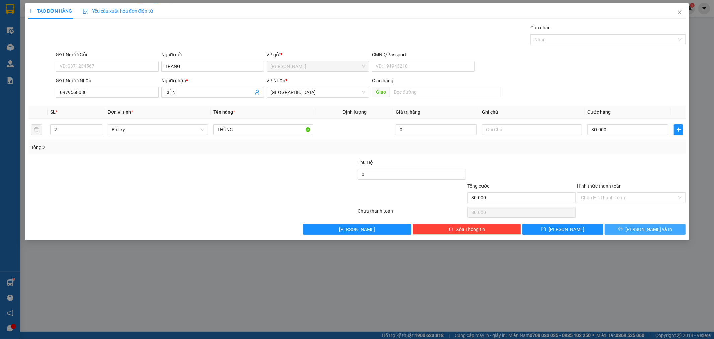
click at [640, 231] on span "[PERSON_NAME] và In" at bounding box center [649, 229] width 47 height 7
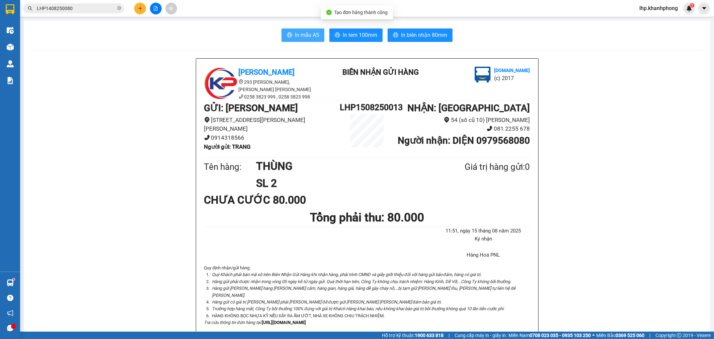
click at [300, 34] on span "In mẫu A5" at bounding box center [307, 35] width 24 height 8
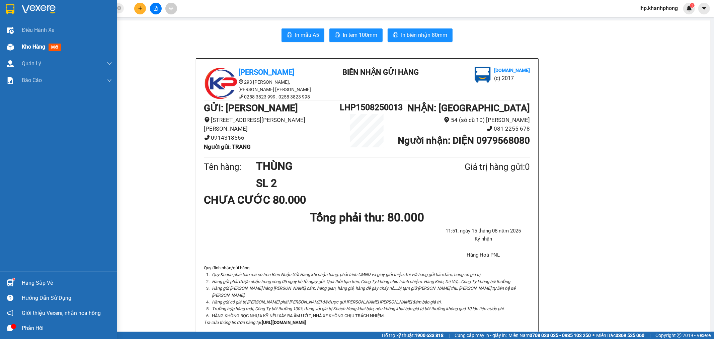
click at [28, 49] on span "Kho hàng" at bounding box center [33, 47] width 23 height 6
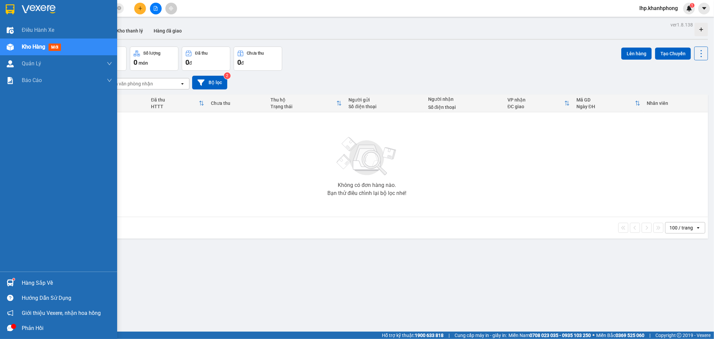
click at [25, 48] on span "Kho hàng" at bounding box center [33, 47] width 23 height 6
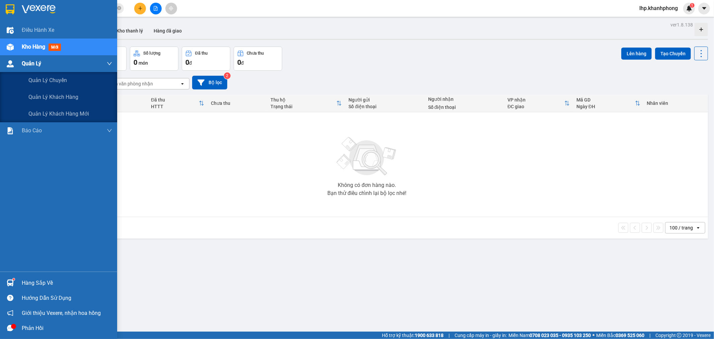
click at [28, 69] on div "Quản Lý" at bounding box center [67, 63] width 90 height 17
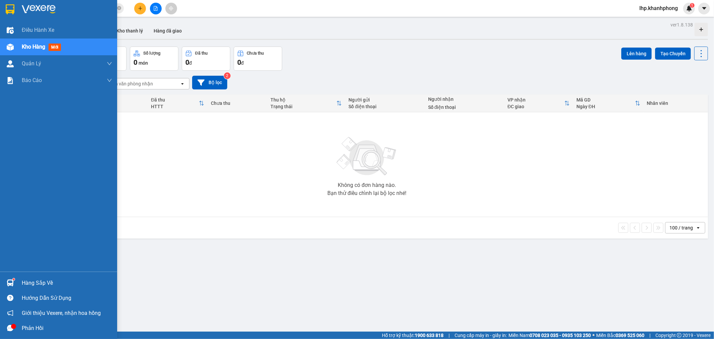
click at [32, 43] on div "Kho hàng mới" at bounding box center [43, 47] width 42 height 8
click at [34, 30] on span "Điều hành xe" at bounding box center [38, 30] width 33 height 8
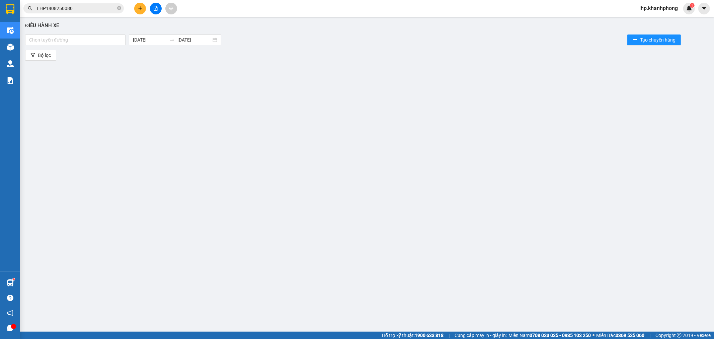
click at [29, 47] on div "Điều hành xe Chọn tuyến đường 14/08/2025 14/08/2025 Tạo chuyến hàng Bộ lọc" at bounding box center [367, 167] width 688 height 295
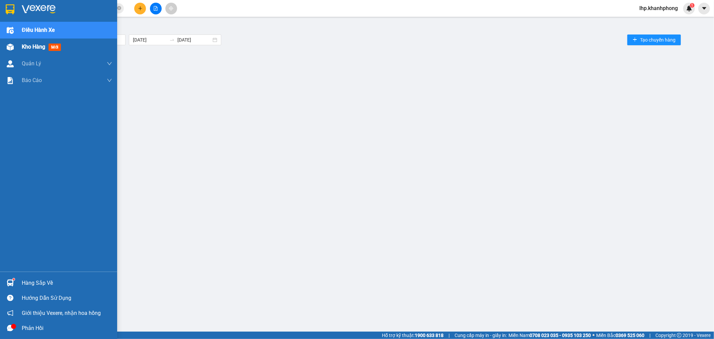
click at [29, 49] on span "Kho hàng" at bounding box center [33, 47] width 23 height 6
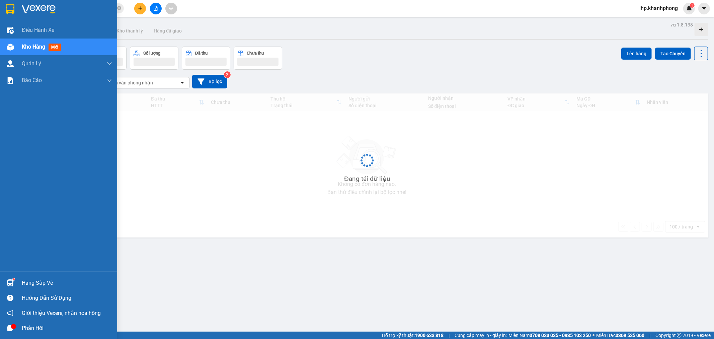
click at [29, 48] on span "Kho hàng" at bounding box center [33, 47] width 23 height 6
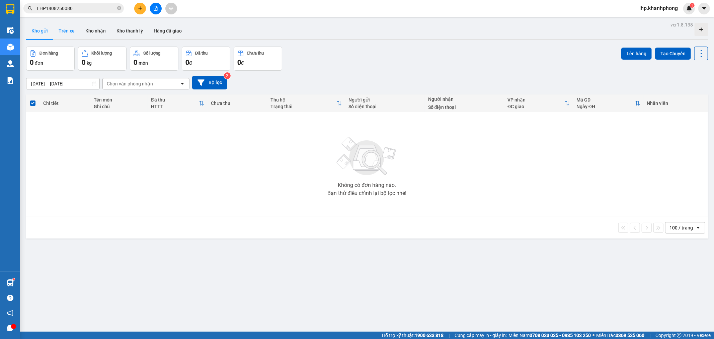
click at [63, 29] on button "Trên xe" at bounding box center [66, 31] width 27 height 16
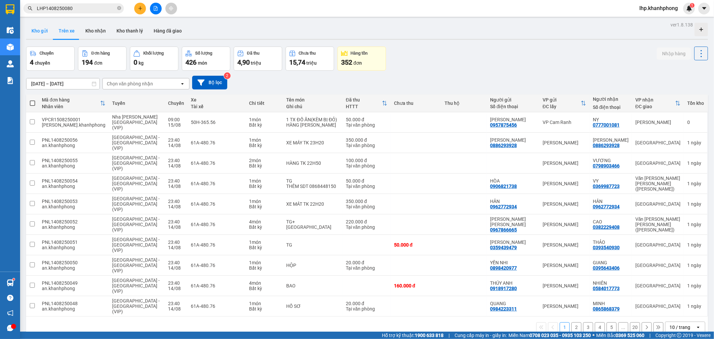
click at [43, 29] on button "Kho gửi" at bounding box center [39, 31] width 27 height 16
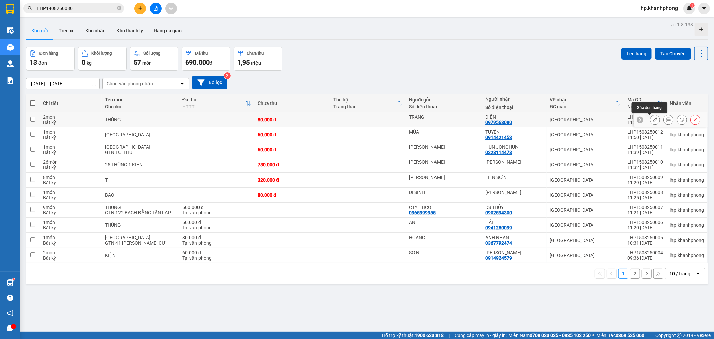
click at [652, 119] on button at bounding box center [655, 120] width 9 height 12
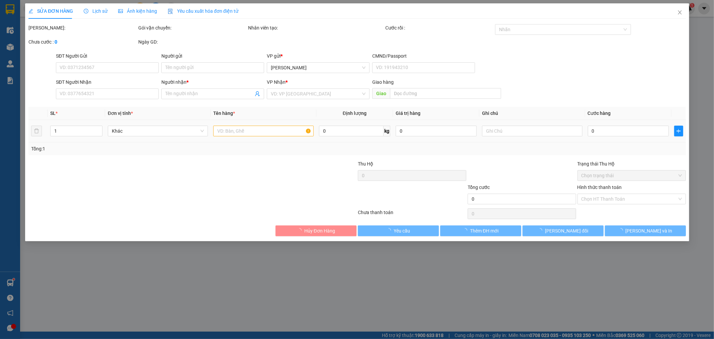
type input "TRANG"
type input "0979568080"
type input "DIỆN"
type input "80.000"
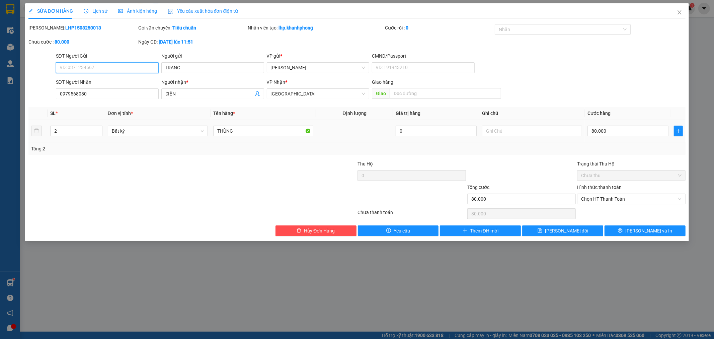
drag, startPoint x: 611, startPoint y: 175, endPoint x: 613, endPoint y: 172, distance: 3.8
click at [611, 174] on span "Chưa thu" at bounding box center [631, 175] width 100 height 10
click at [620, 202] on span "Chọn HT Thanh Toán" at bounding box center [631, 199] width 100 height 10
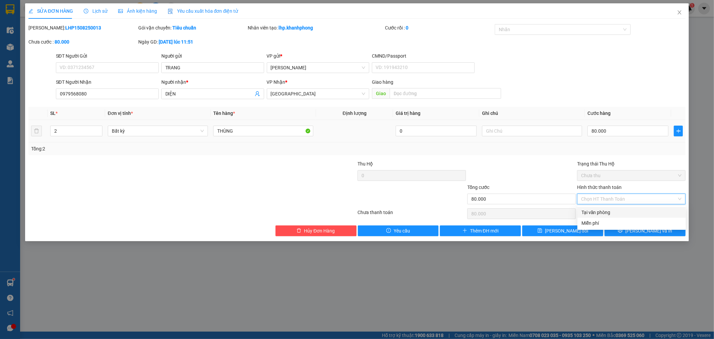
click at [616, 213] on div "Tại văn phòng" at bounding box center [632, 212] width 100 height 7
type input "0"
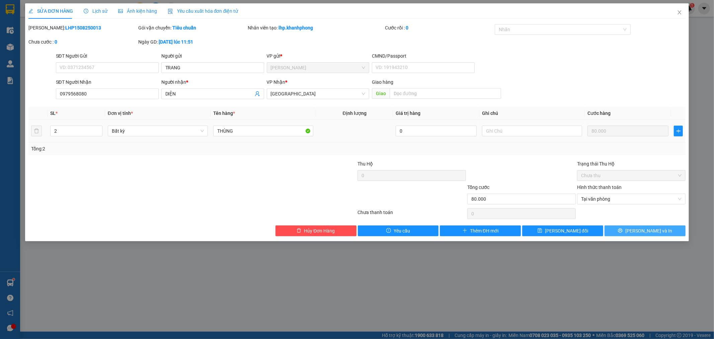
click at [631, 228] on button "[PERSON_NAME] và In" at bounding box center [645, 230] width 81 height 11
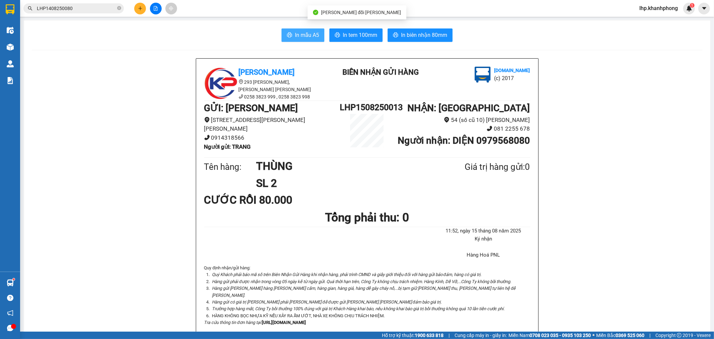
click at [295, 39] on span "In mẫu A5" at bounding box center [307, 35] width 24 height 8
